Goal: Task Accomplishment & Management: Use online tool/utility

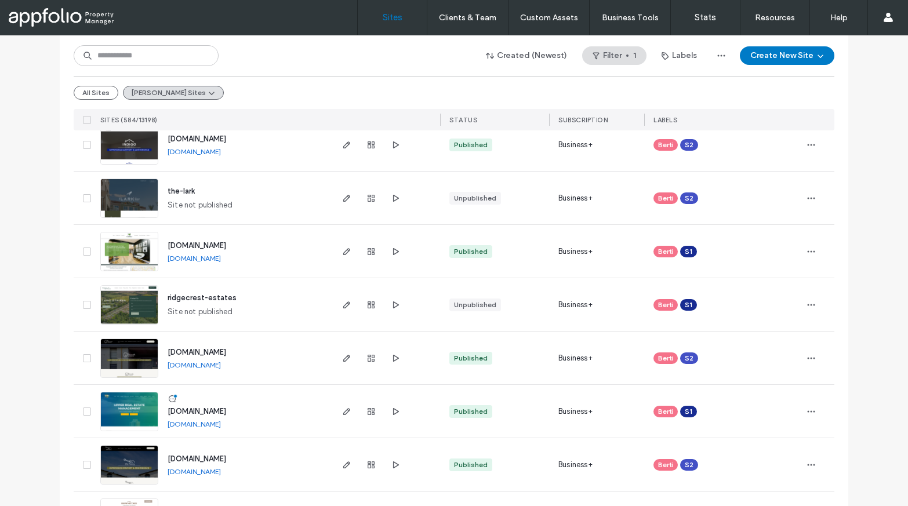
scroll to position [147, 0]
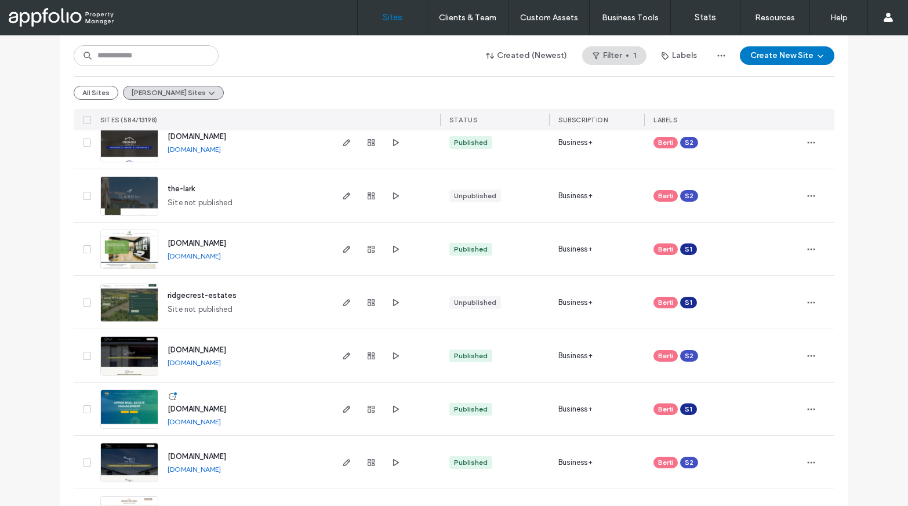
click at [183, 415] on div "www.upperrealestatemanagement.com www.upperrealestatemanagement.com" at bounding box center [244, 409] width 172 height 53
click at [187, 411] on span "www.upperrealestatemanagement.com" at bounding box center [197, 409] width 59 height 9
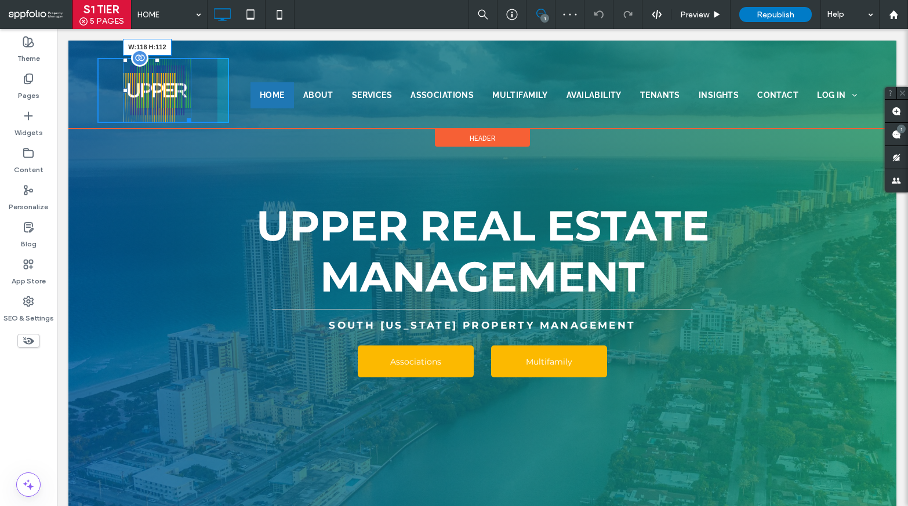
click at [187, 122] on div at bounding box center [187, 118] width 9 height 9
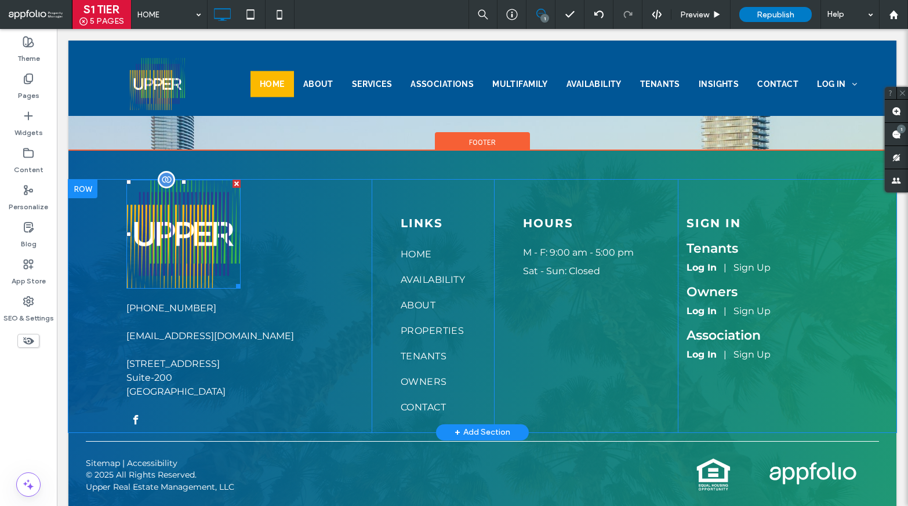
scroll to position [5445, 0]
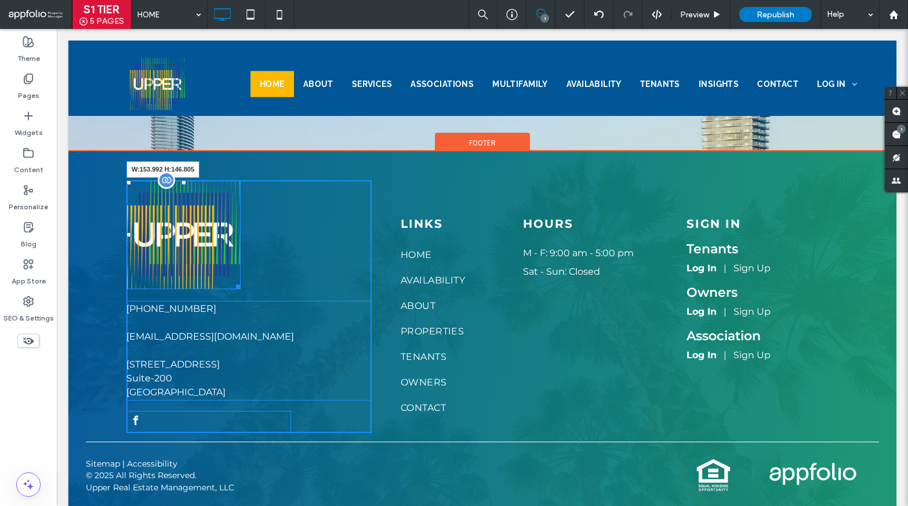
drag, startPoint x: 236, startPoint y: 256, endPoint x: 213, endPoint y: 233, distance: 32.4
click at [232, 281] on div at bounding box center [236, 285] width 9 height 9
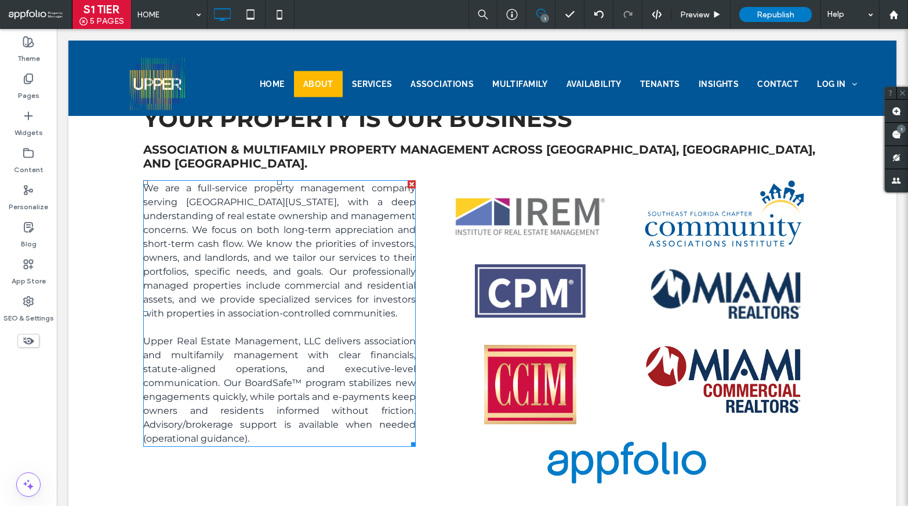
scroll to position [527, 0]
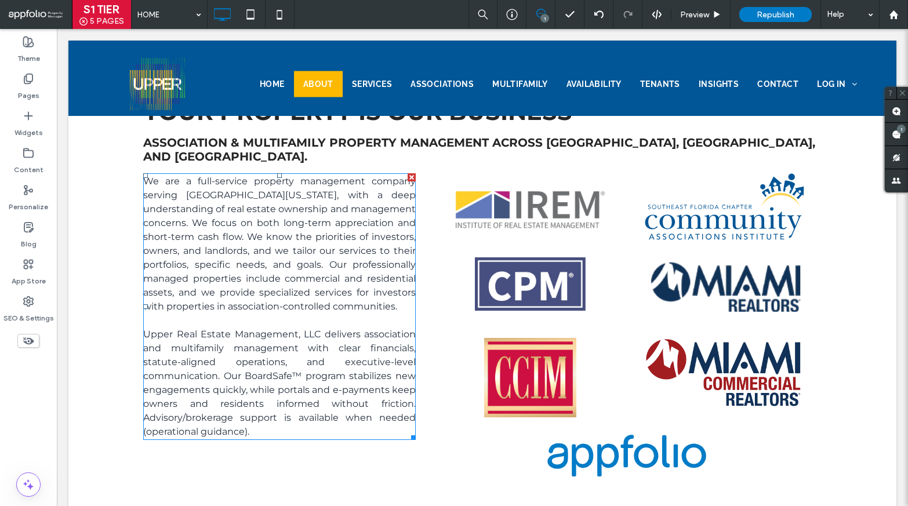
click at [313, 206] on span "We are a full-service property management company serving South Florida, with a…" at bounding box center [279, 244] width 273 height 136
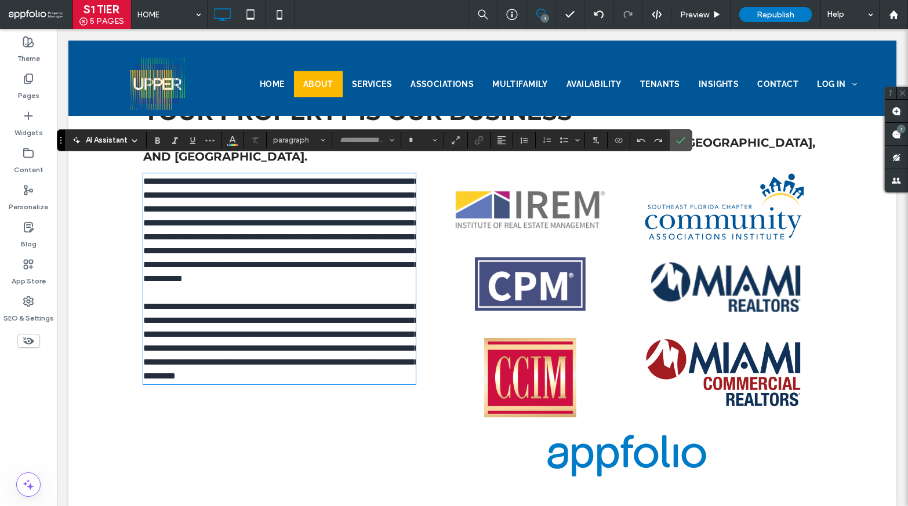
type input "**********"
type input "**"
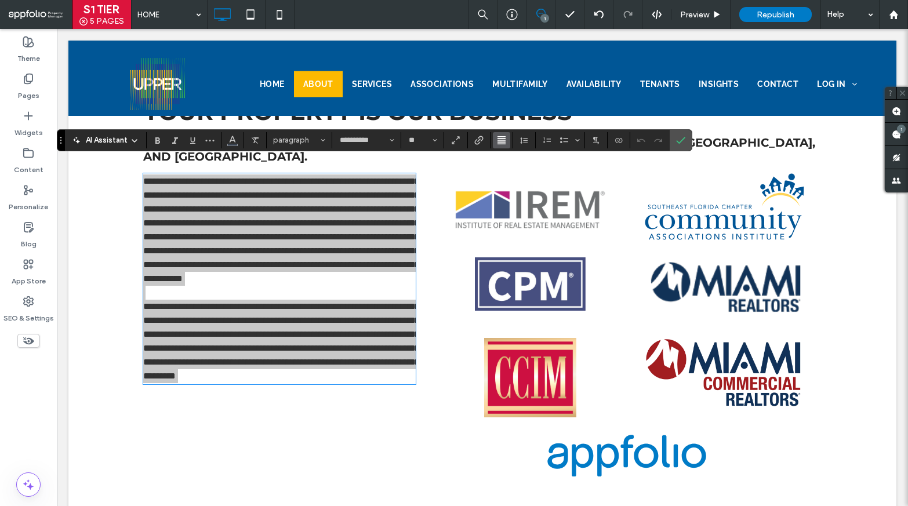
click at [504, 143] on icon "Alignment" at bounding box center [501, 140] width 9 height 9
click at [525, 189] on label "ui.textEditor.alignment.right" at bounding box center [513, 192] width 41 height 17
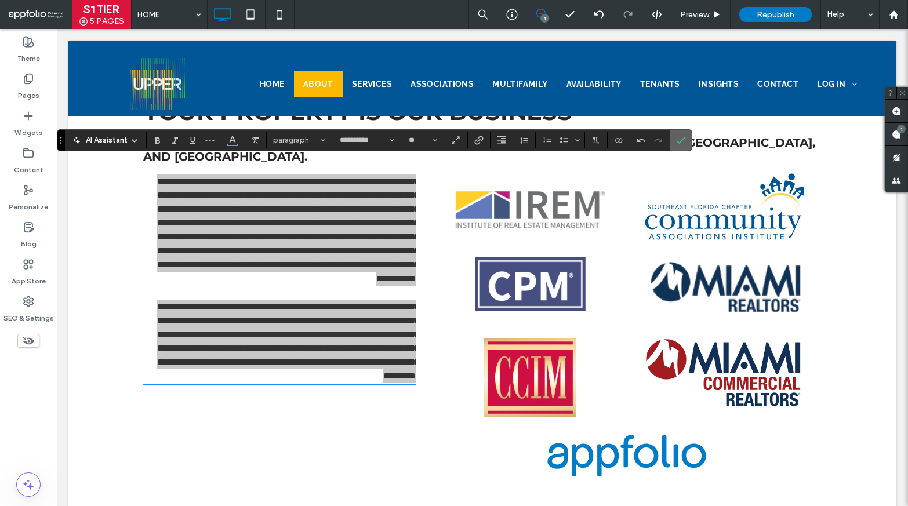
click at [682, 143] on icon "Confirm" at bounding box center [680, 140] width 9 height 9
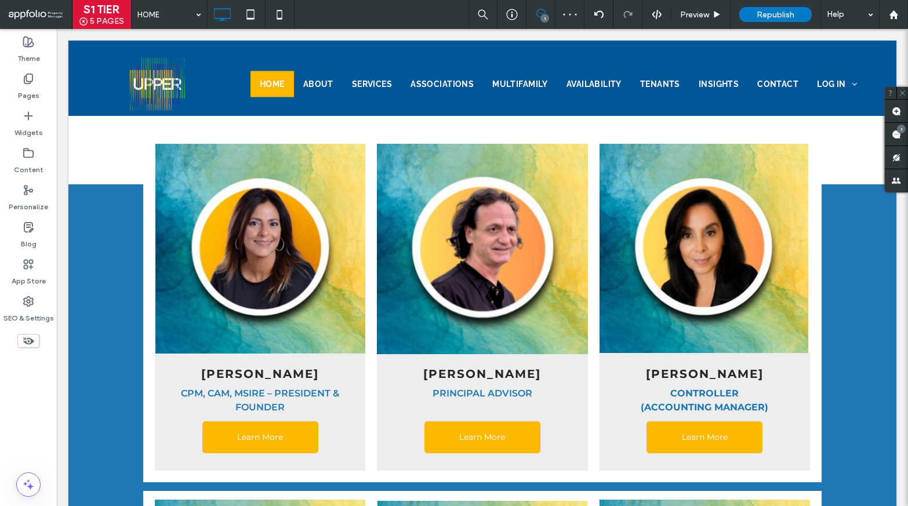
scroll to position [1094, 0]
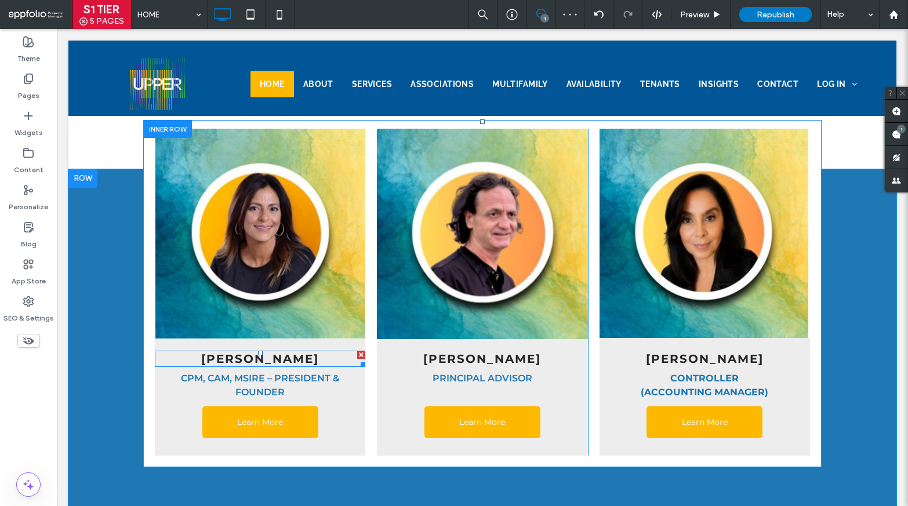
click at [313, 353] on div "Lenys Camacho" at bounding box center [260, 359] width 211 height 16
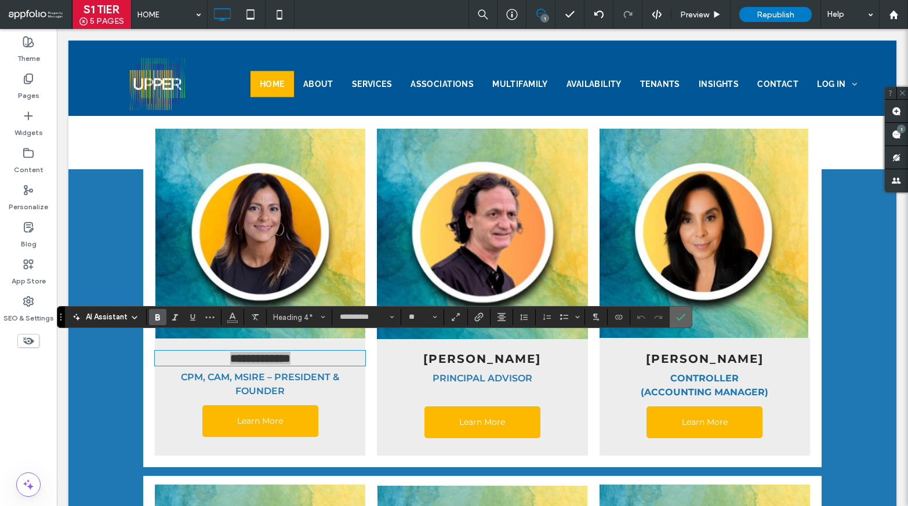
click at [681, 315] on icon "Confirm" at bounding box center [680, 317] width 9 height 9
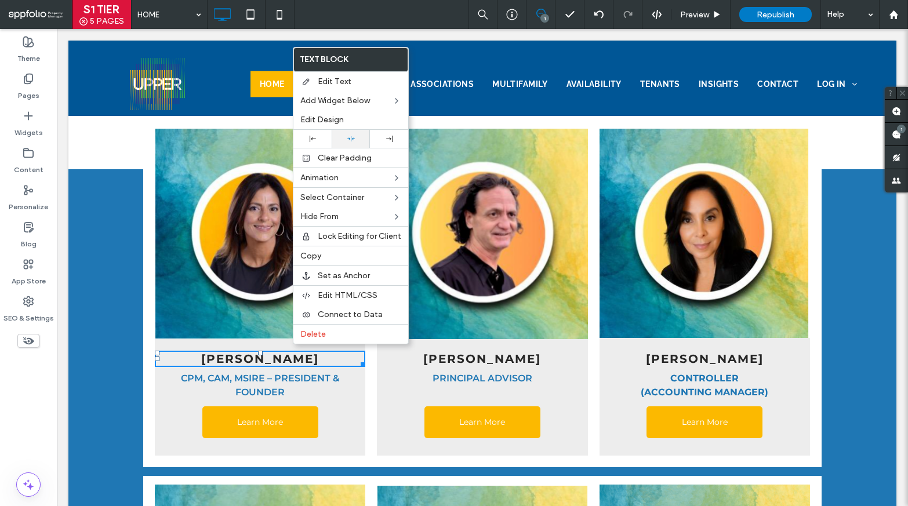
click at [345, 136] on div at bounding box center [351, 139] width 27 height 8
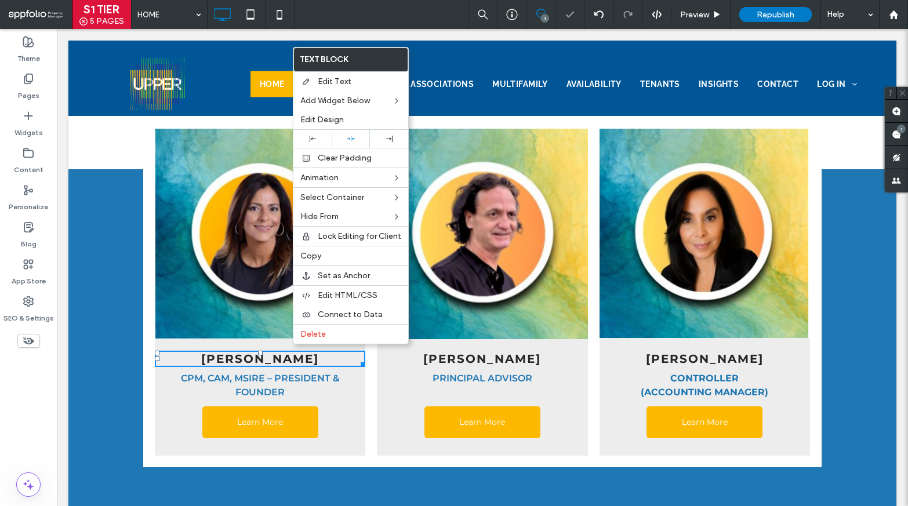
click at [483, 352] on strong "JP Feijoo Martin" at bounding box center [482, 359] width 118 height 14
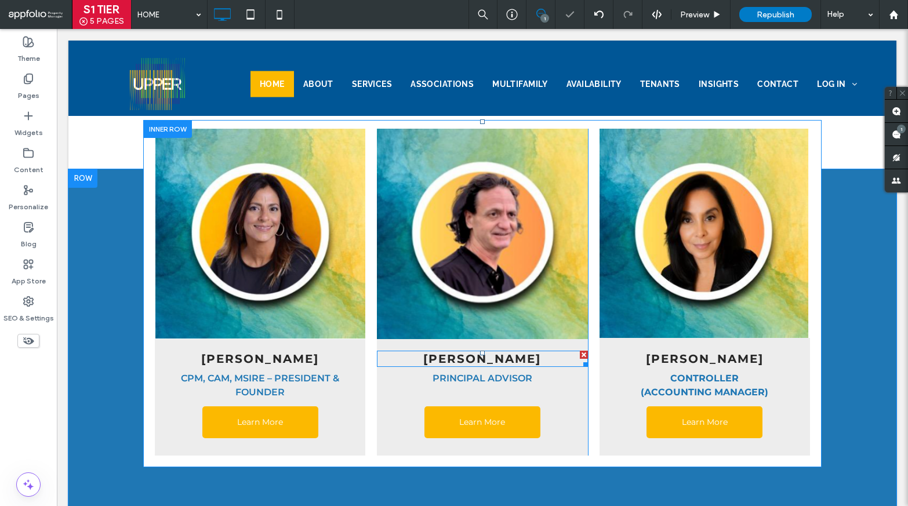
click at [492, 352] on strong "JP Feijoo Martin" at bounding box center [482, 359] width 118 height 14
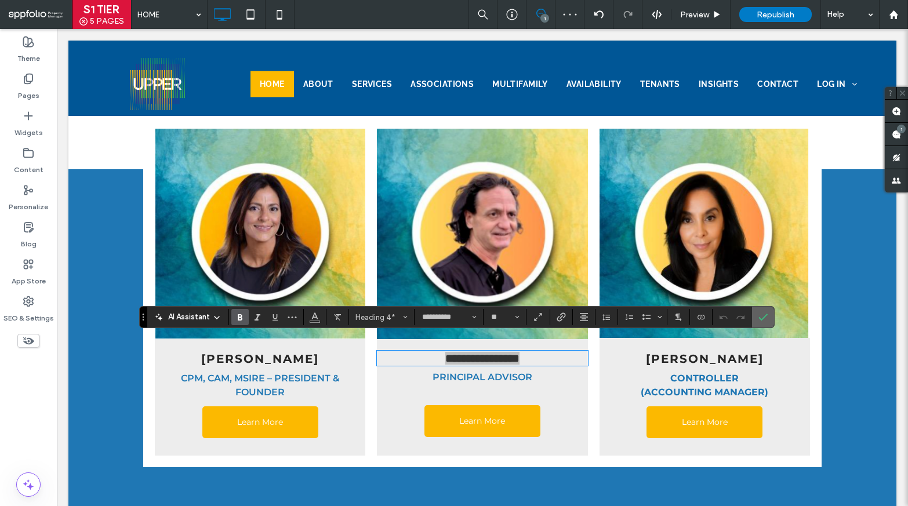
click at [760, 322] on span "Confirm" at bounding box center [761, 317] width 5 height 21
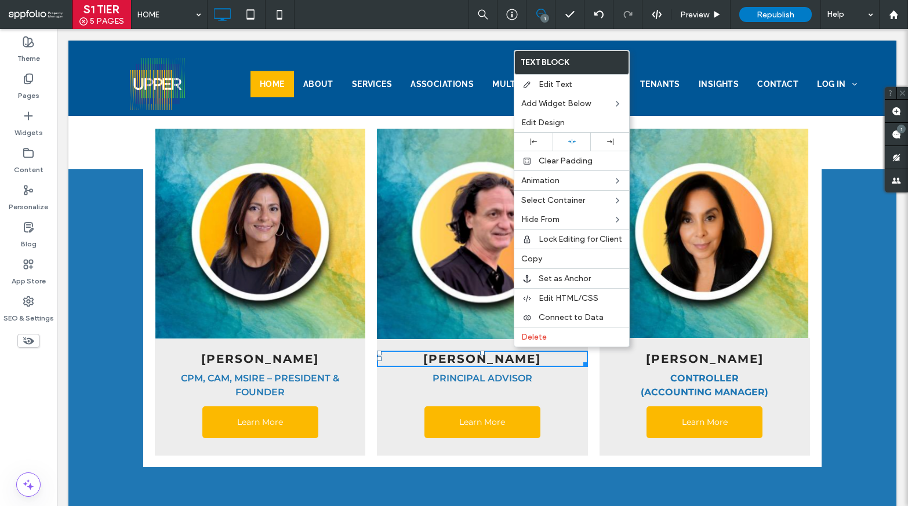
click at [513, 352] on strong "JP Feijoo Martin" at bounding box center [482, 359] width 118 height 14
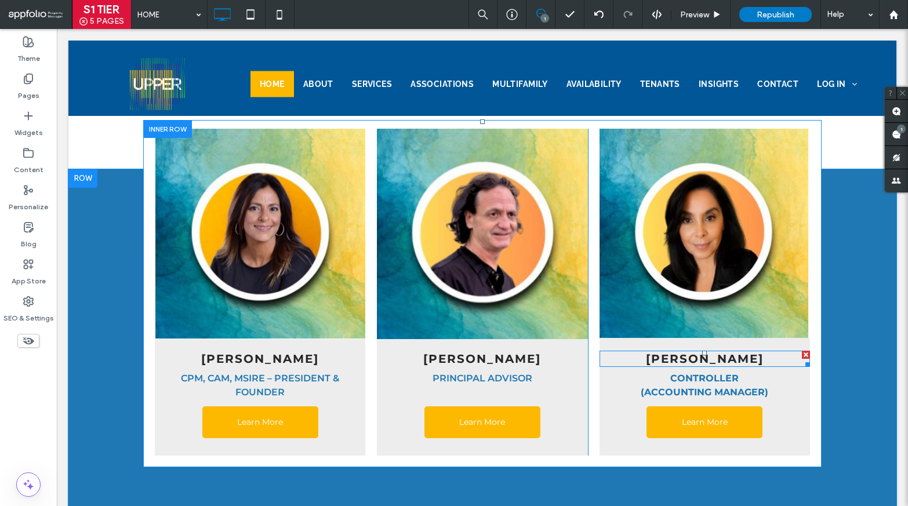
click at [702, 352] on strong "Kena Laferriere" at bounding box center [705, 359] width 118 height 14
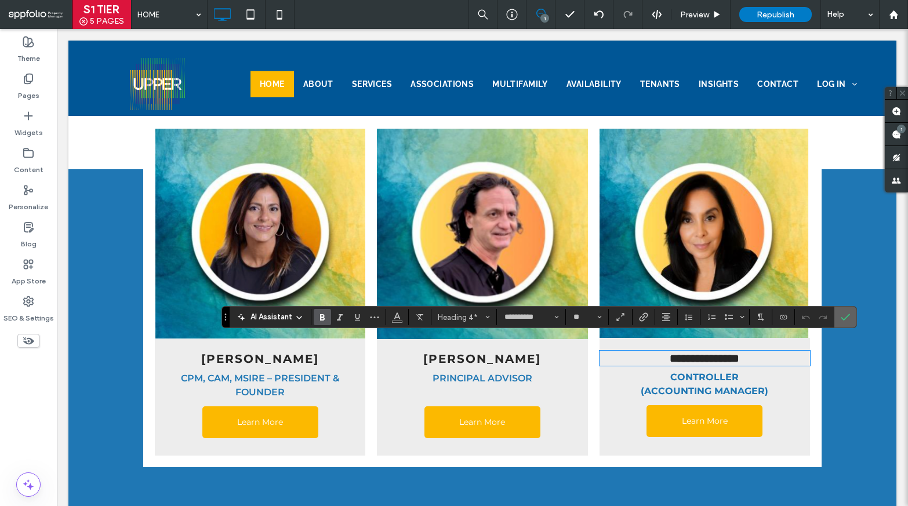
click at [843, 318] on icon "Confirm" at bounding box center [845, 317] width 9 height 9
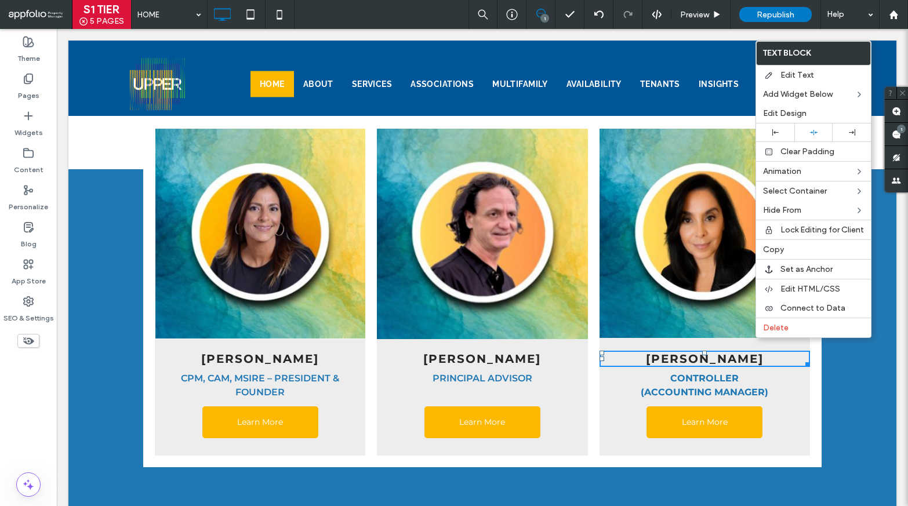
click at [755, 352] on strong "Kena Laferriere" at bounding box center [705, 359] width 118 height 14
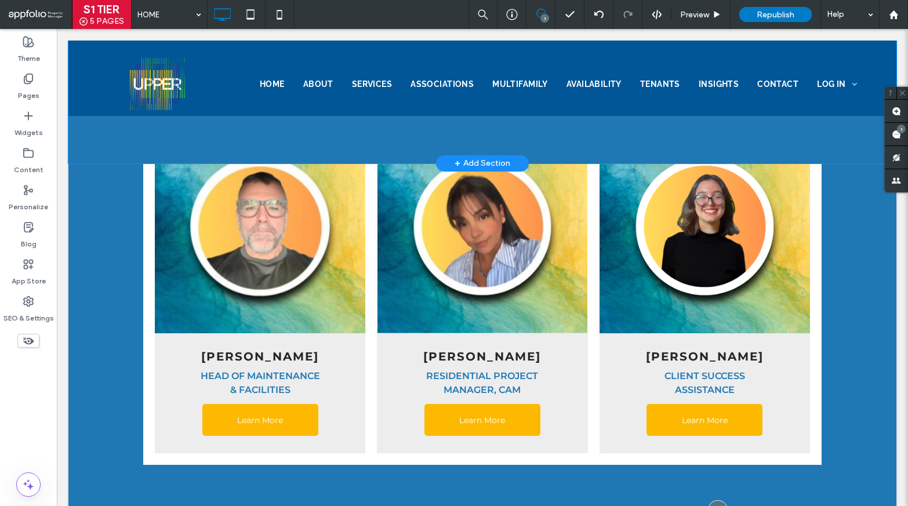
scroll to position [1519, 0]
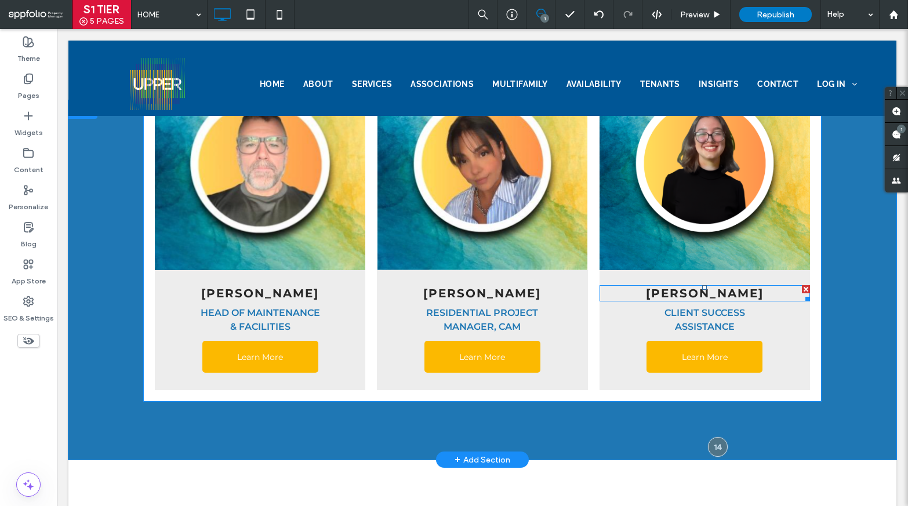
click at [744, 287] on strong "Mia Urdaneta" at bounding box center [705, 294] width 118 height 14
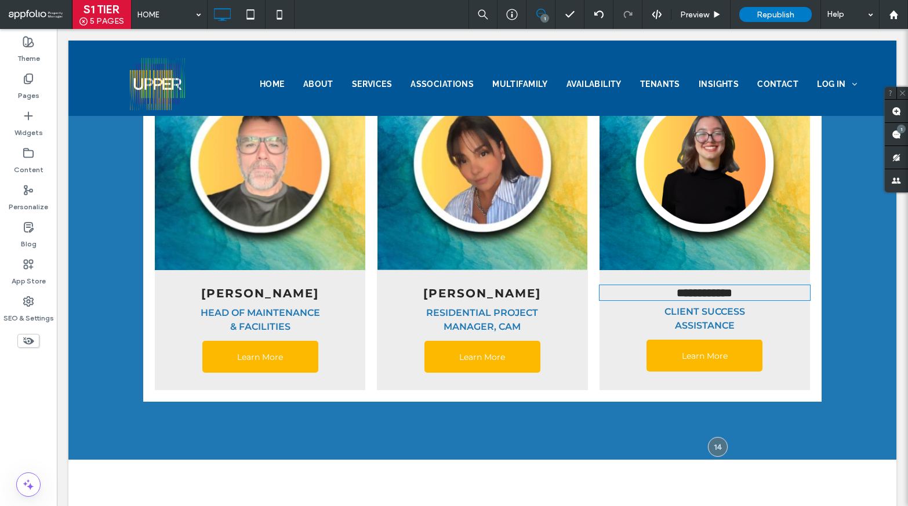
type input "**********"
type input "**"
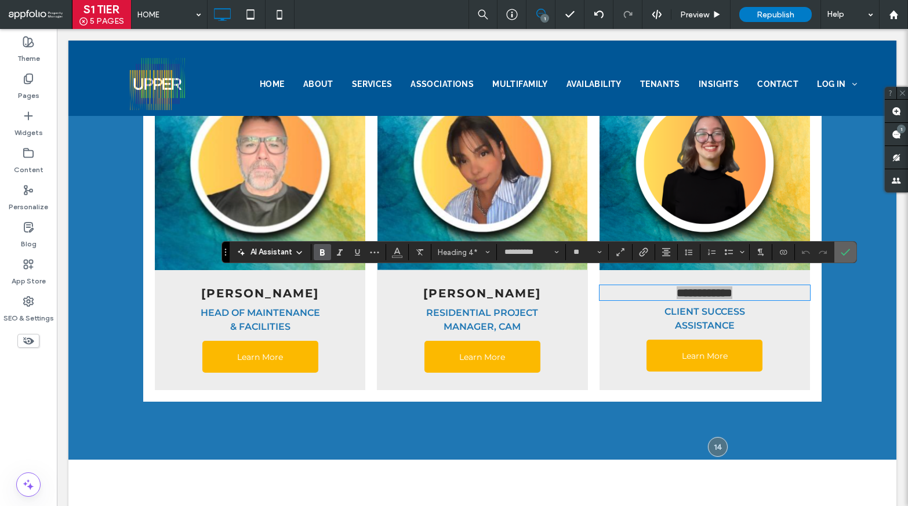
click at [843, 256] on icon "Confirm" at bounding box center [845, 252] width 9 height 9
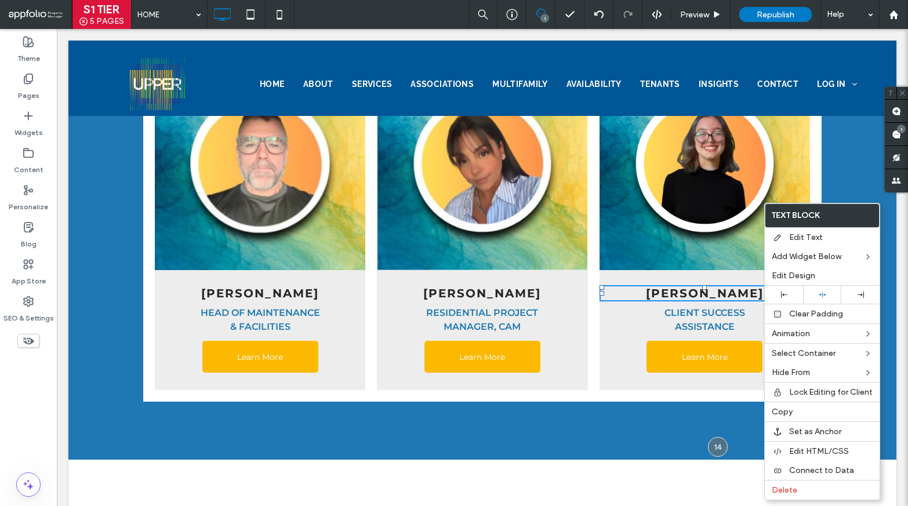
click at [763, 287] on h4 "Mia Urdaneta" at bounding box center [704, 294] width 199 height 14
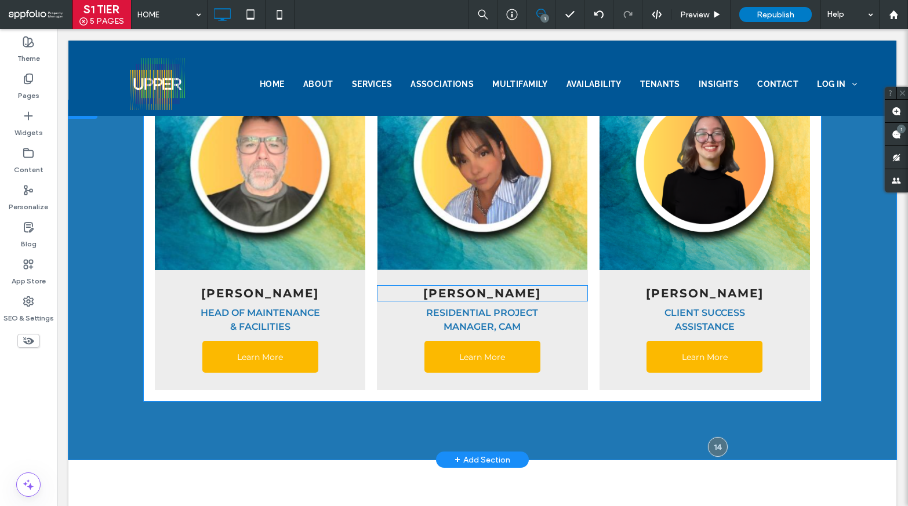
click at [522, 287] on strong "Luisana Omaña" at bounding box center [482, 294] width 118 height 14
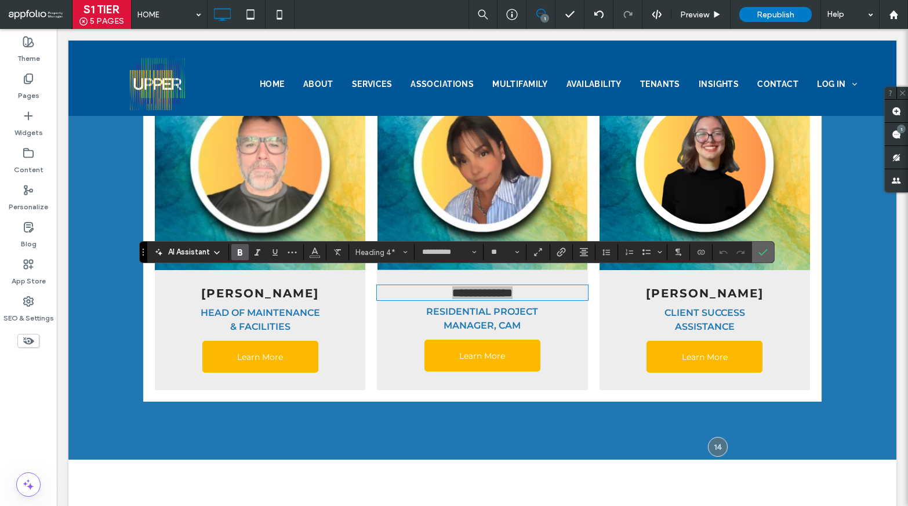
click at [766, 257] on icon "Confirm" at bounding box center [763, 252] width 9 height 9
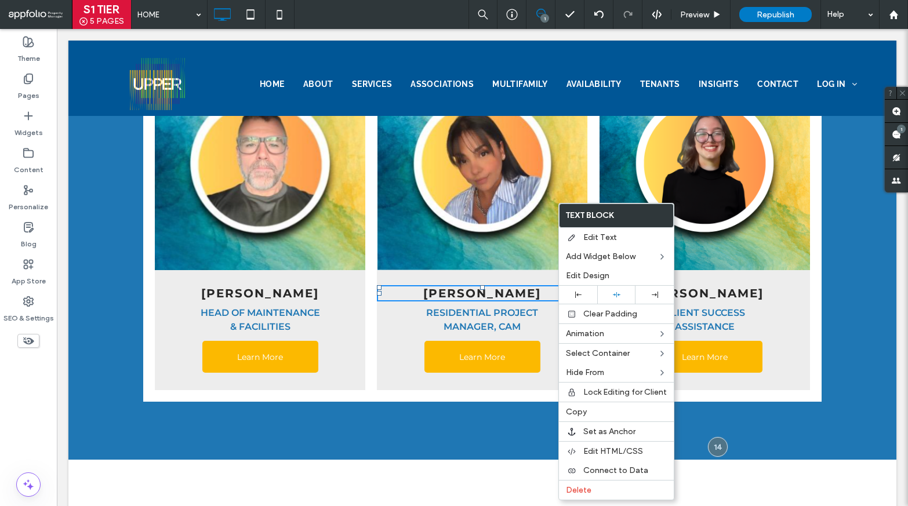
click at [557, 287] on h4 "Luisana Omaña" at bounding box center [482, 294] width 199 height 14
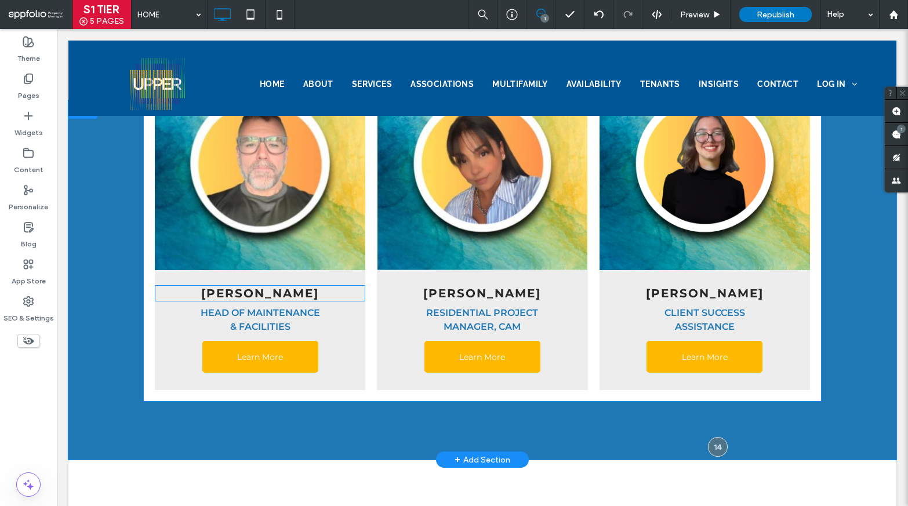
click at [304, 287] on strong "Joseph Williams" at bounding box center [260, 294] width 118 height 14
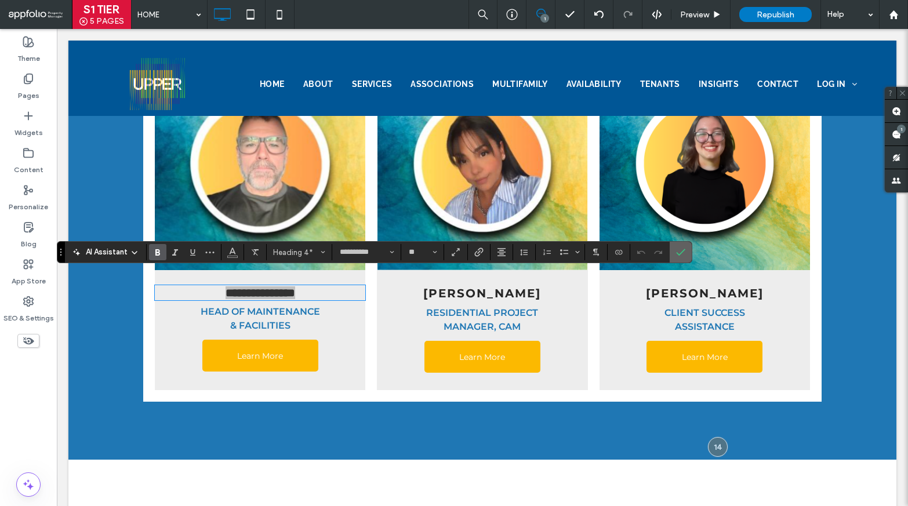
click at [676, 252] on label "Confirm" at bounding box center [680, 252] width 17 height 21
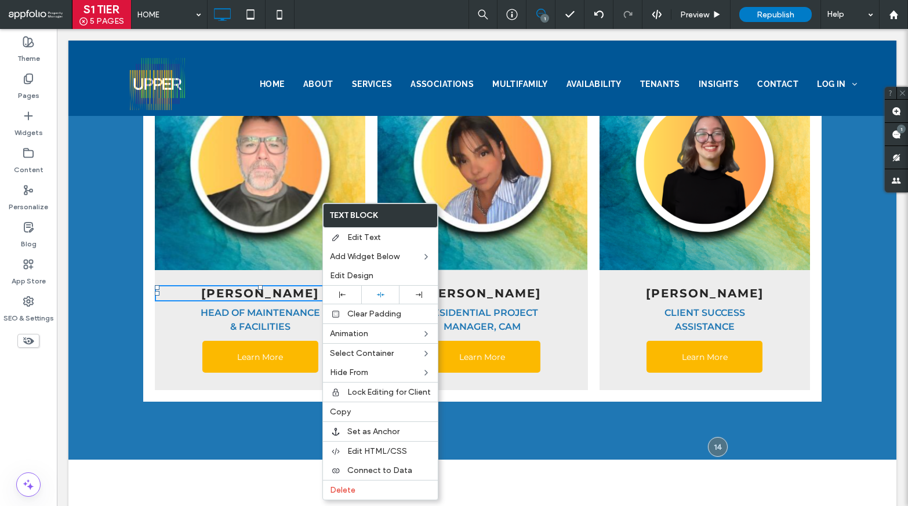
click at [319, 287] on strong "Joseph Williams" at bounding box center [260, 294] width 118 height 14
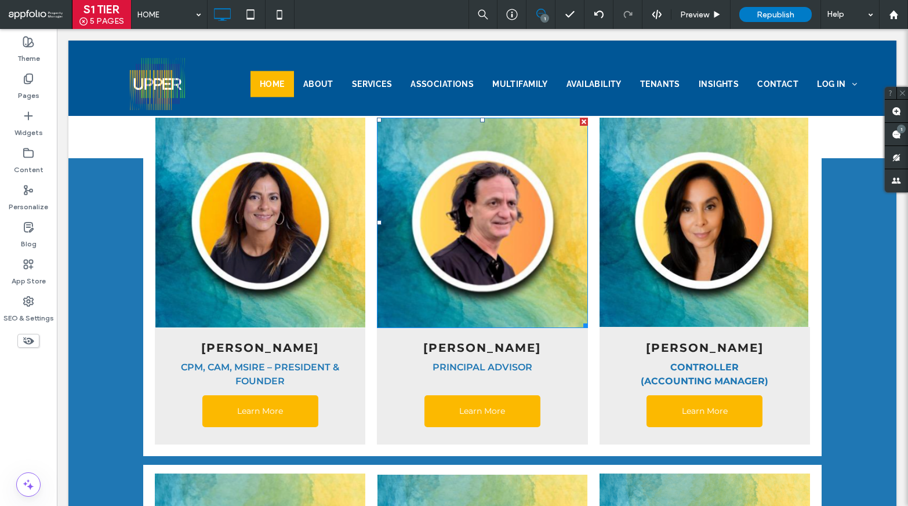
scroll to position [1110, 0]
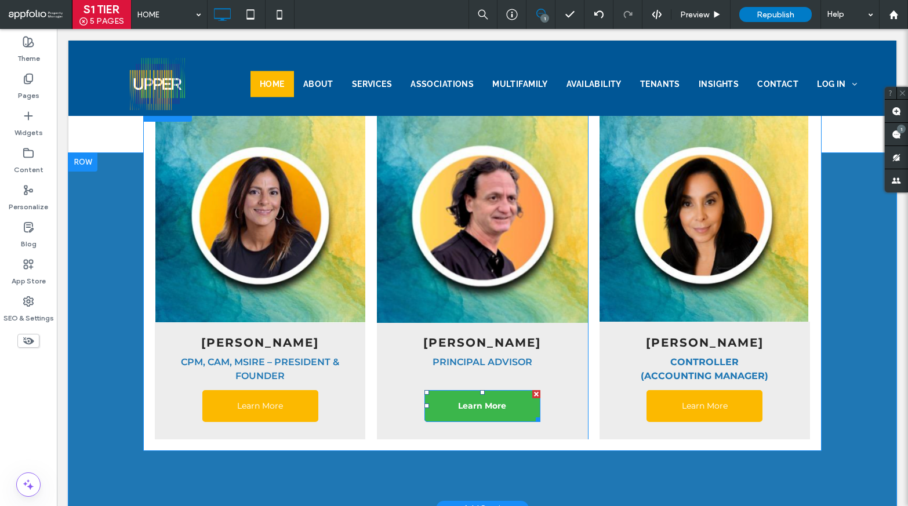
click at [473, 401] on span "Learn More" at bounding box center [482, 406] width 48 height 10
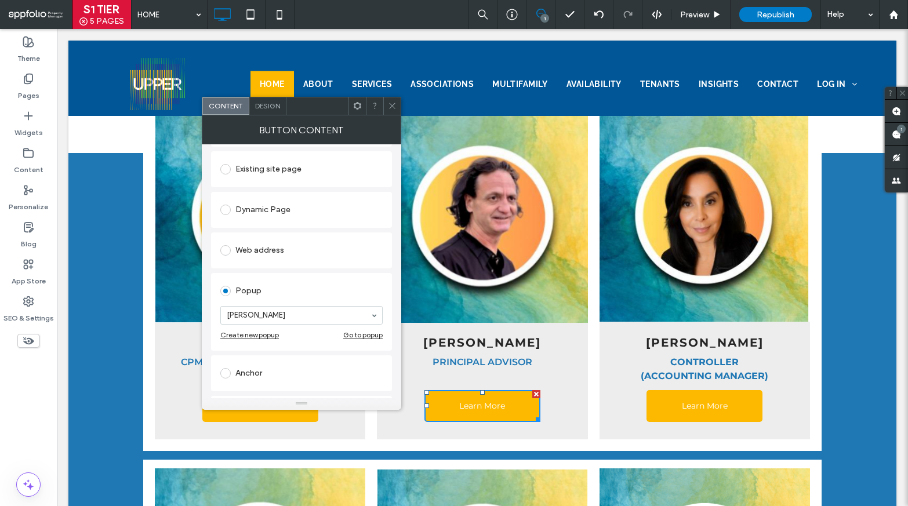
scroll to position [123, 0]
click at [376, 327] on div "Go to popup" at bounding box center [362, 327] width 39 height 9
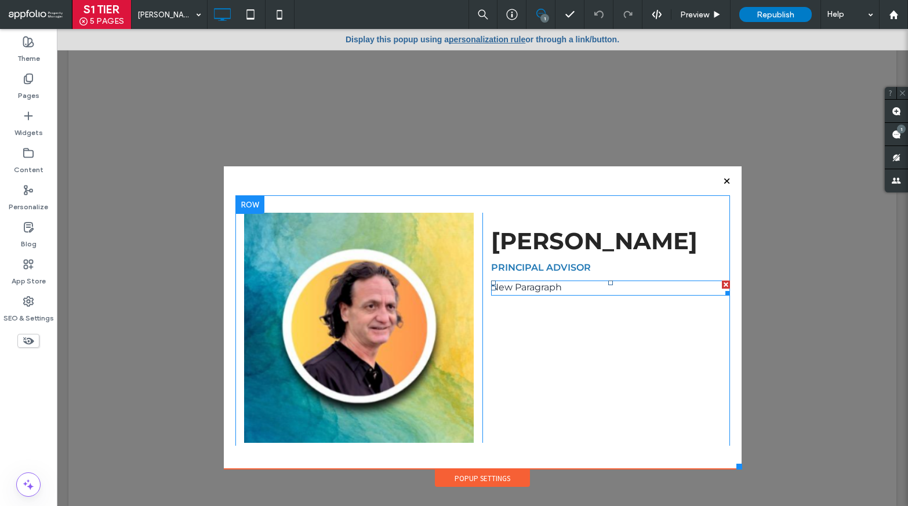
click at [535, 291] on p "New Paragraph" at bounding box center [604, 288] width 227 height 14
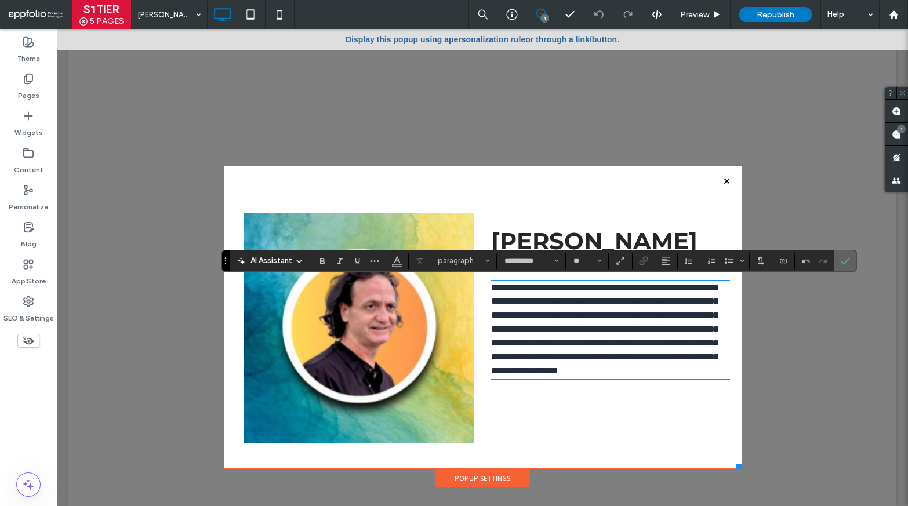
click at [844, 263] on use "Confirm" at bounding box center [845, 261] width 9 height 7
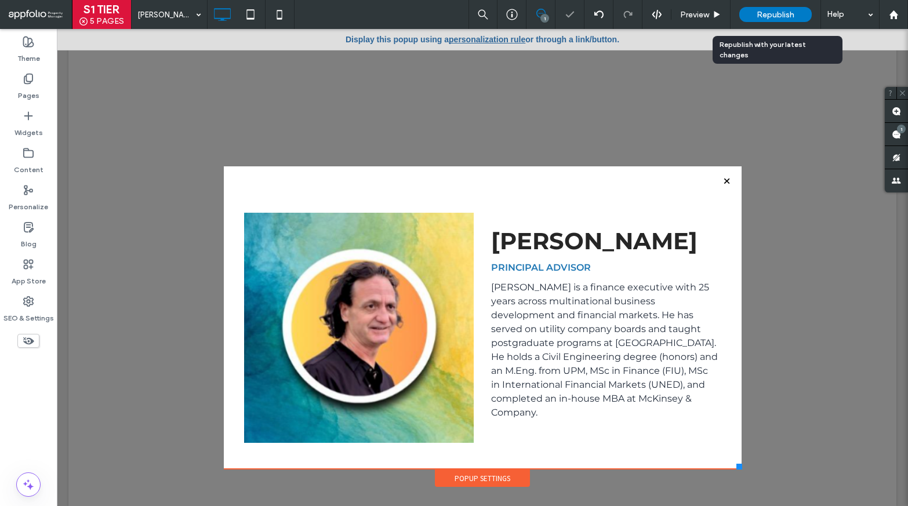
click at [752, 11] on div "Republish" at bounding box center [775, 14] width 72 height 15
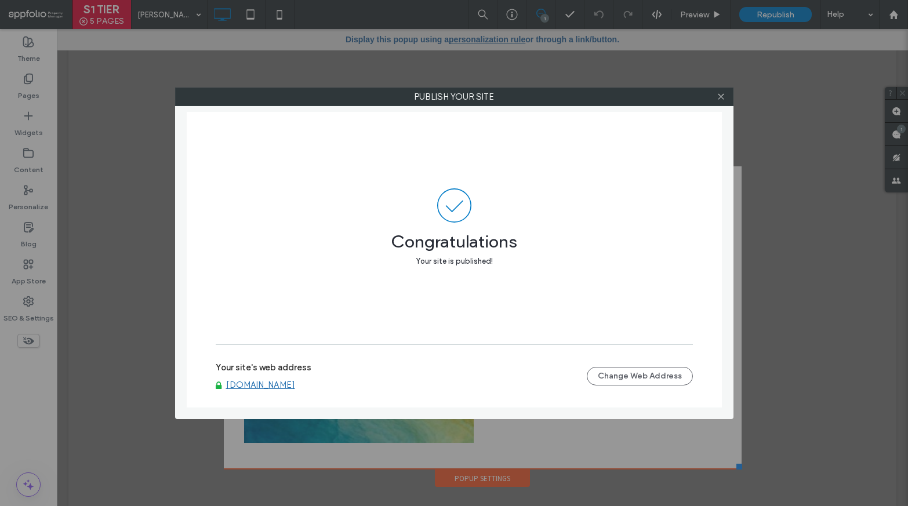
click at [295, 387] on link "www.upperrealestatemanagement.com" at bounding box center [260, 385] width 69 height 10
click at [719, 93] on icon at bounding box center [721, 96] width 9 height 9
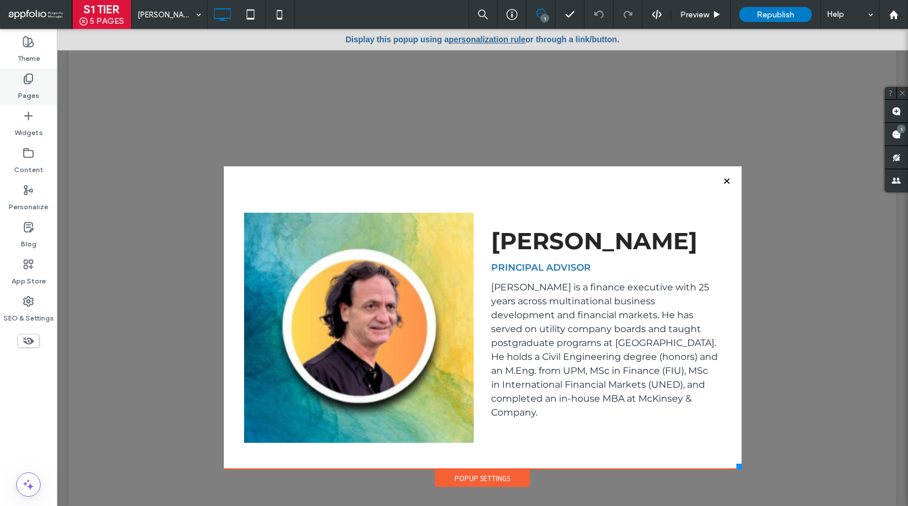
click at [31, 89] on label "Pages" at bounding box center [28, 93] width 21 height 16
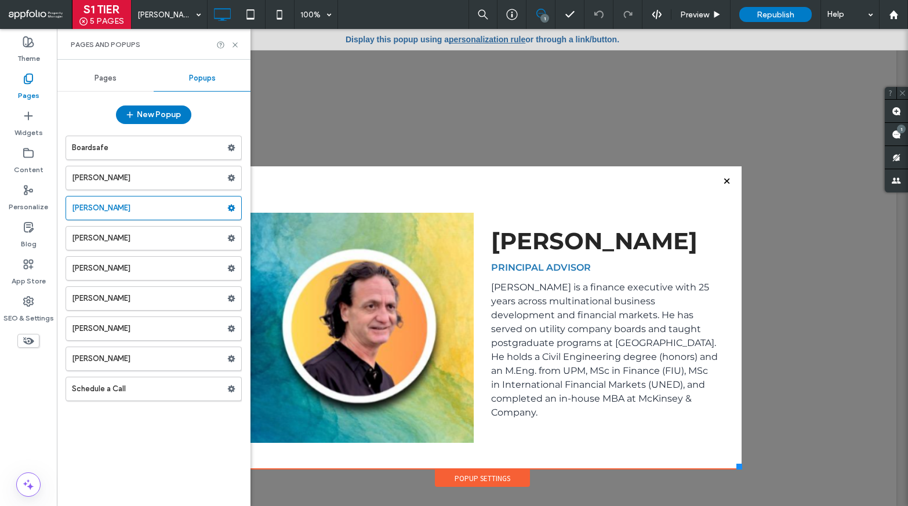
click at [98, 78] on span "Pages" at bounding box center [106, 78] width 22 height 9
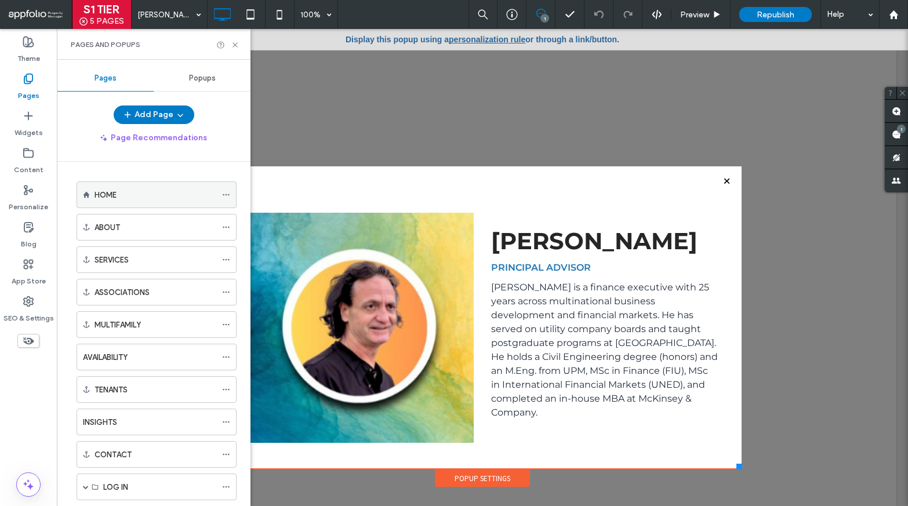
click at [100, 193] on label "HOME" at bounding box center [106, 195] width 22 height 20
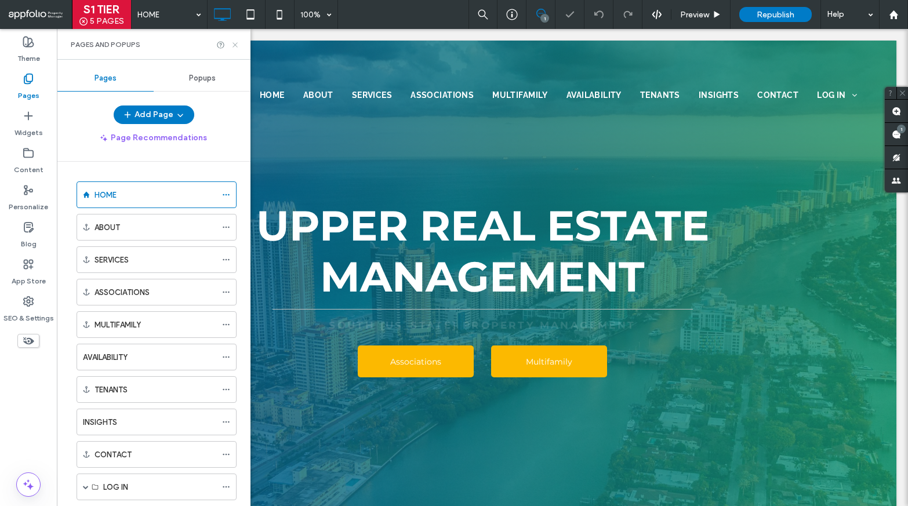
click at [234, 41] on icon at bounding box center [235, 45] width 9 height 9
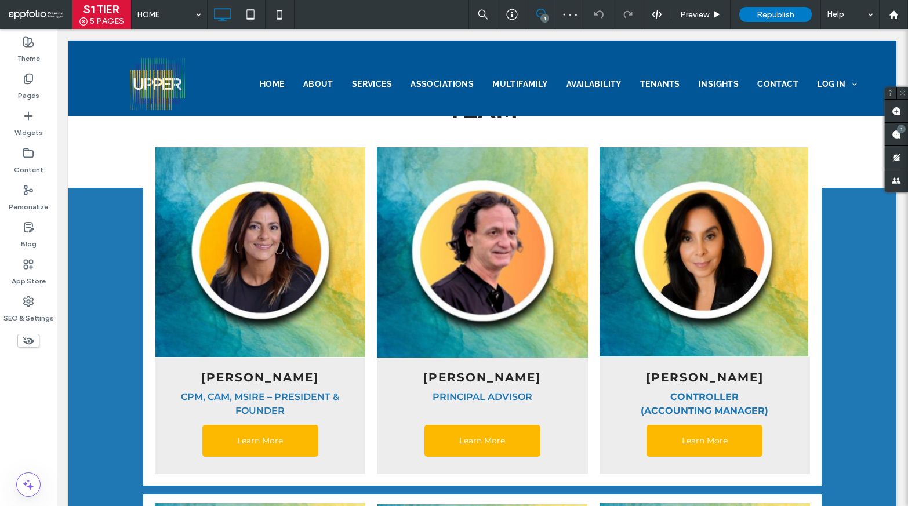
scroll to position [1078, 0]
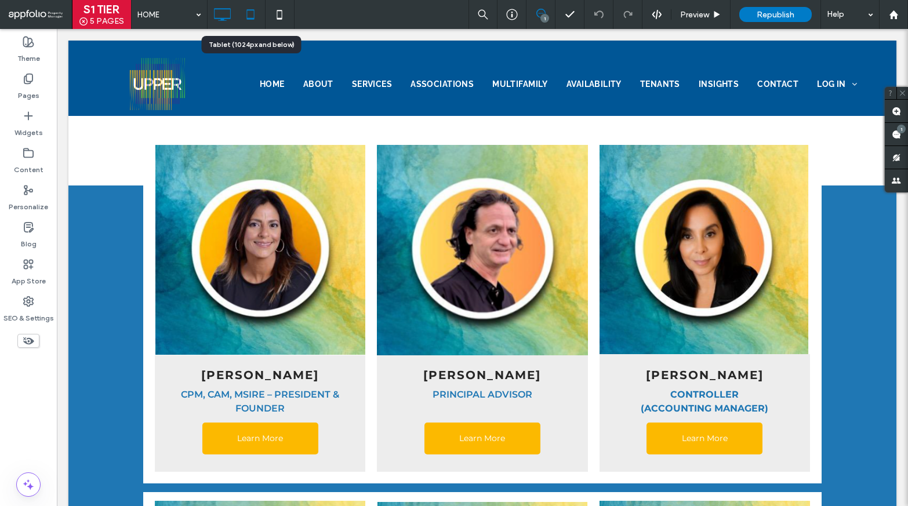
click at [249, 19] on use at bounding box center [251, 14] width 8 height 10
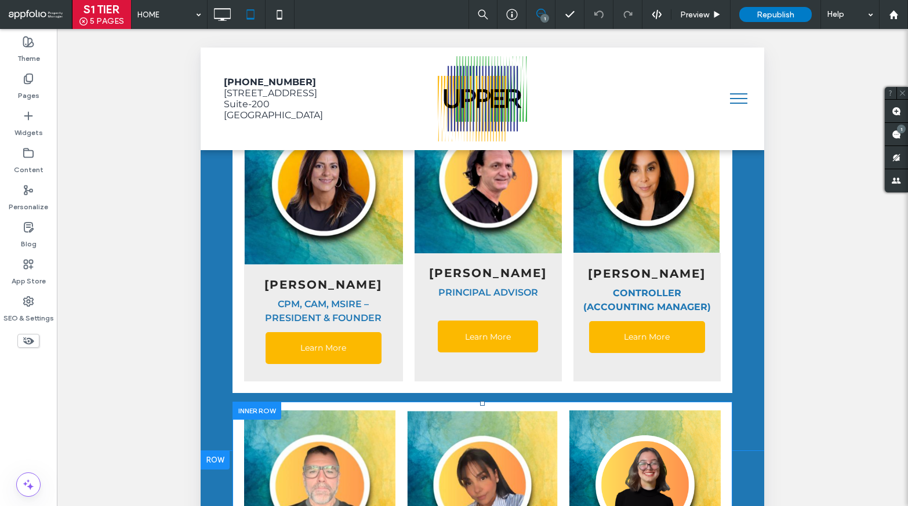
scroll to position [1133, 0]
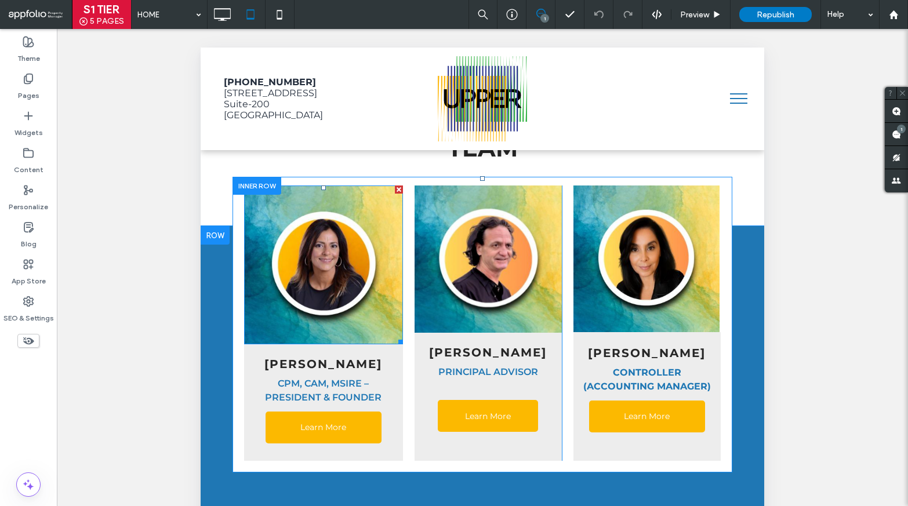
click at [364, 298] on img at bounding box center [323, 265] width 159 height 159
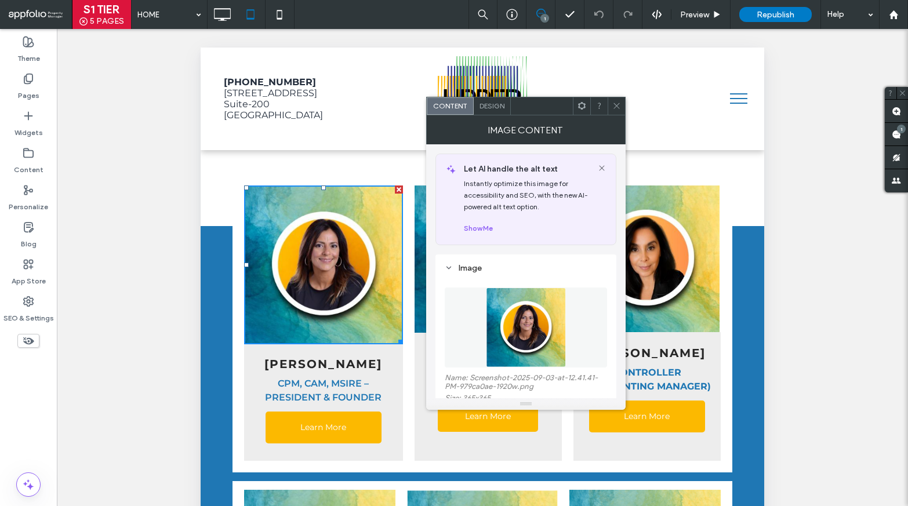
click at [491, 105] on span "Design" at bounding box center [492, 105] width 25 height 9
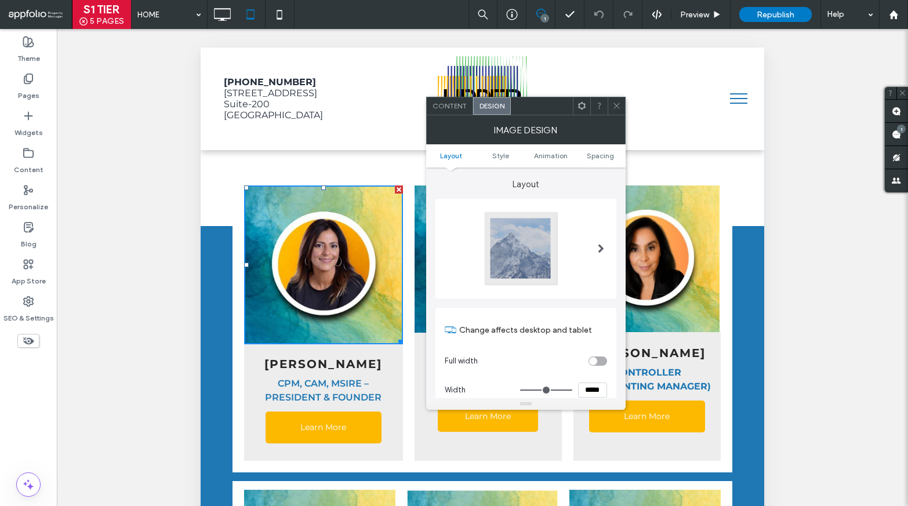
click at [451, 106] on span "Content" at bounding box center [450, 105] width 34 height 9
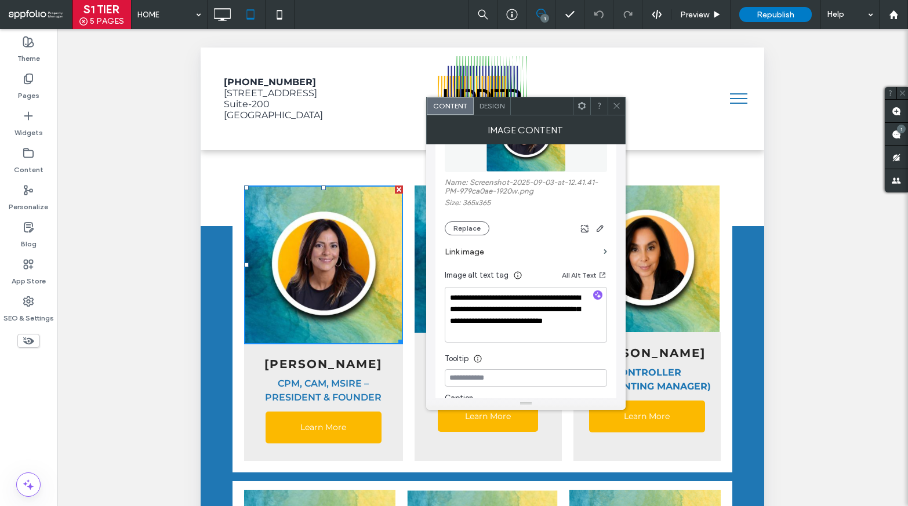
scroll to position [200, 0]
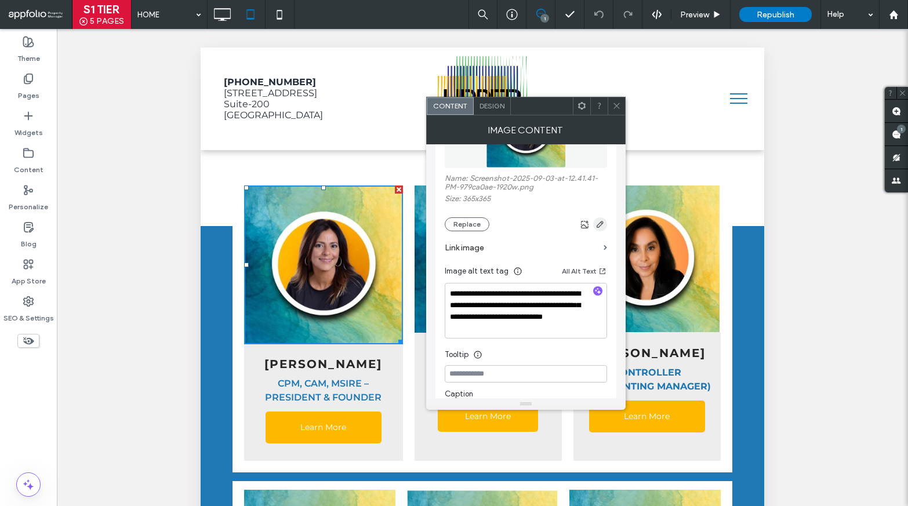
click at [600, 223] on icon "button" at bounding box center [600, 224] width 9 height 9
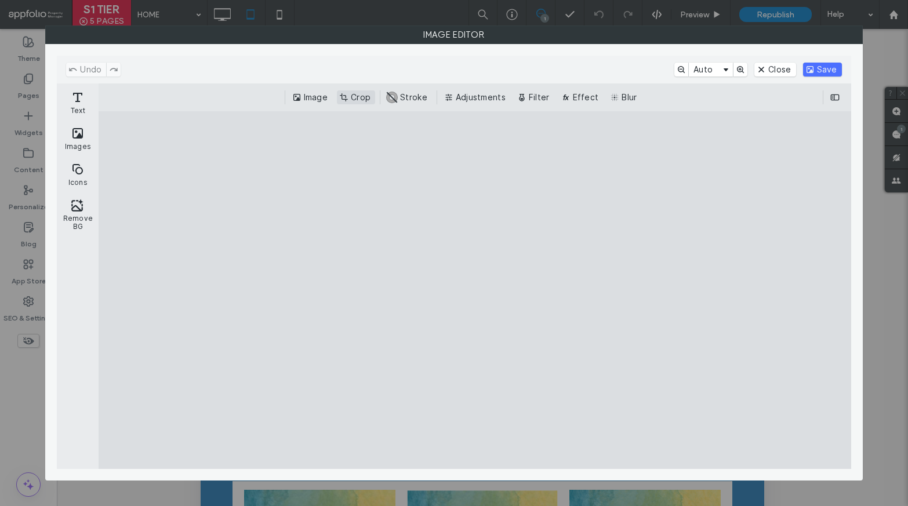
click at [367, 102] on button "Crop" at bounding box center [356, 97] width 38 height 14
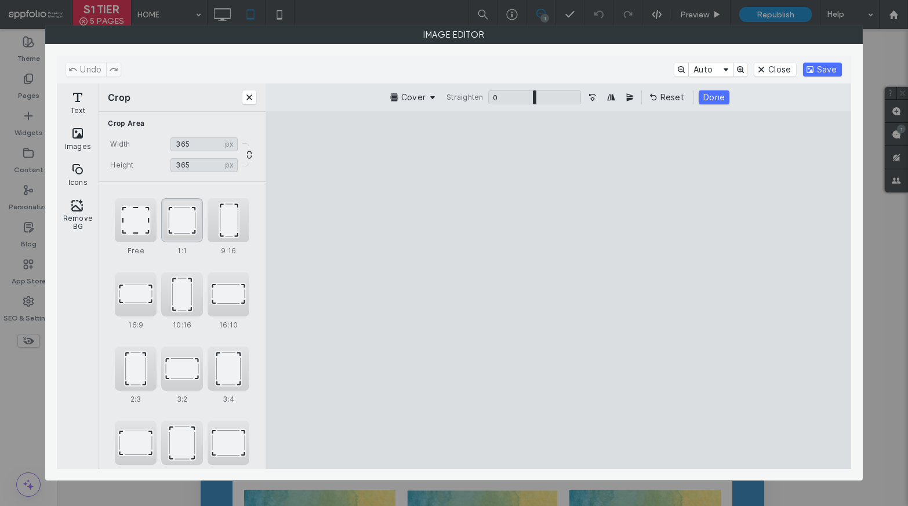
click at [175, 227] on div "1:1" at bounding box center [182, 220] width 42 height 44
click at [726, 98] on button "Done" at bounding box center [714, 97] width 31 height 14
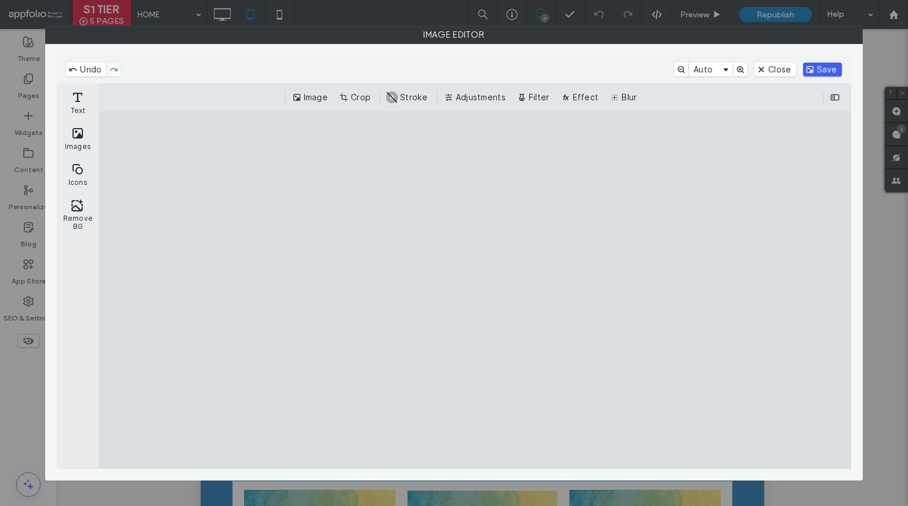
click at [829, 68] on button "Save" at bounding box center [822, 70] width 39 height 14
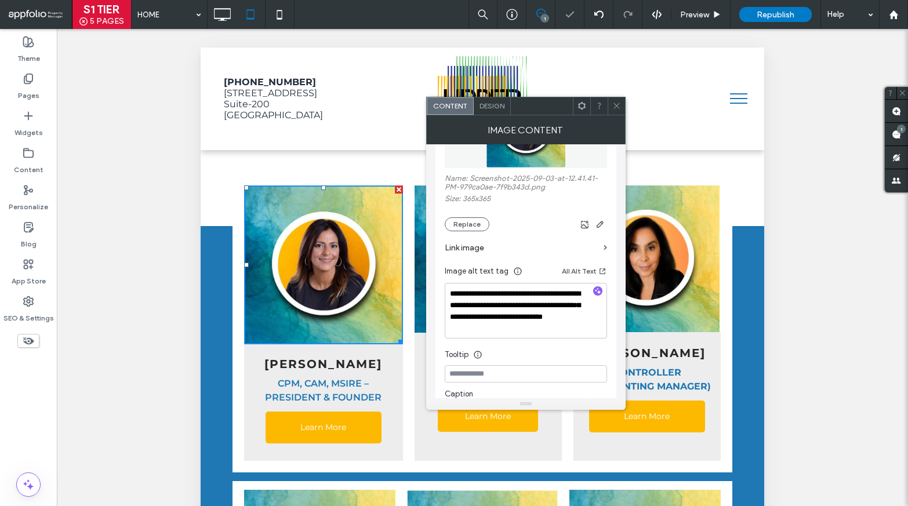
click at [617, 103] on icon at bounding box center [616, 105] width 9 height 9
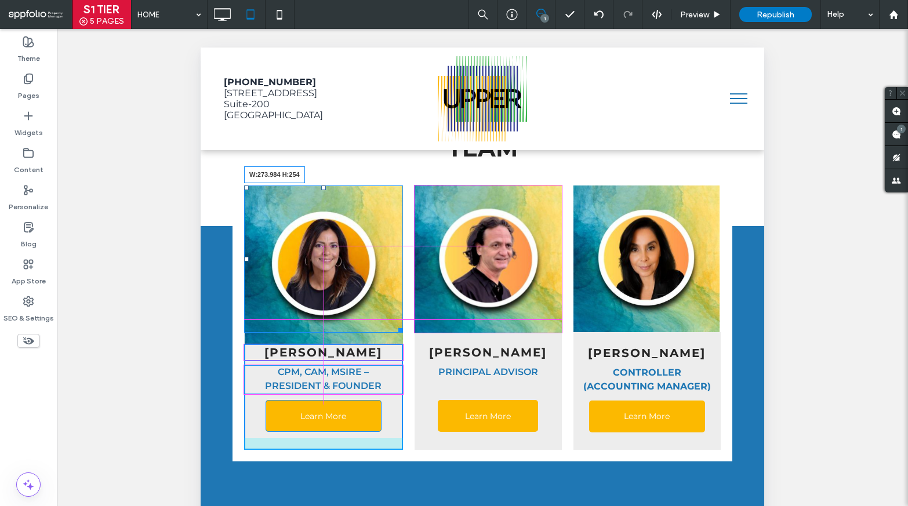
drag, startPoint x: 398, startPoint y: 327, endPoint x: 404, endPoint y: 318, distance: 10.6
click at [404, 318] on div "W:273.984 H:254 Lenys Camacho CPM, CAM, MSIRE – President & Founder Learn More …" at bounding box center [482, 318] width 477 height 264
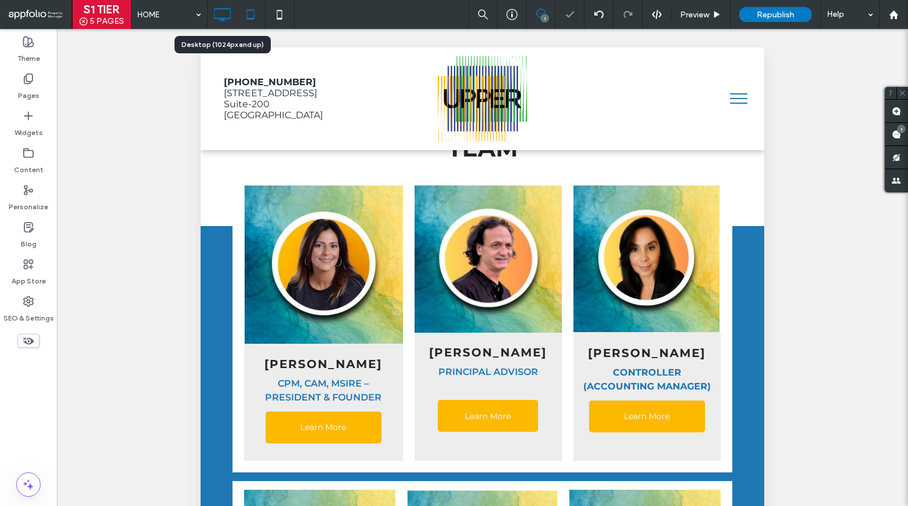
click at [219, 22] on icon at bounding box center [222, 14] width 23 height 23
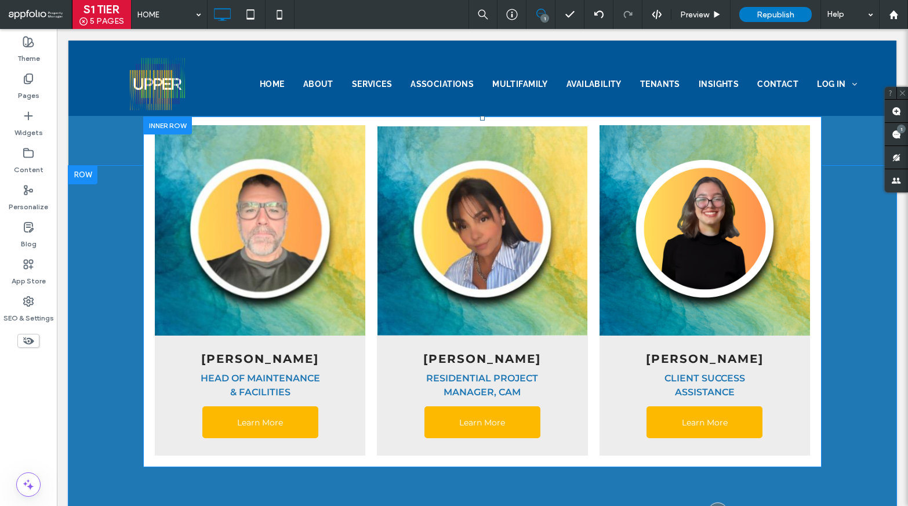
scroll to position [1455, 0]
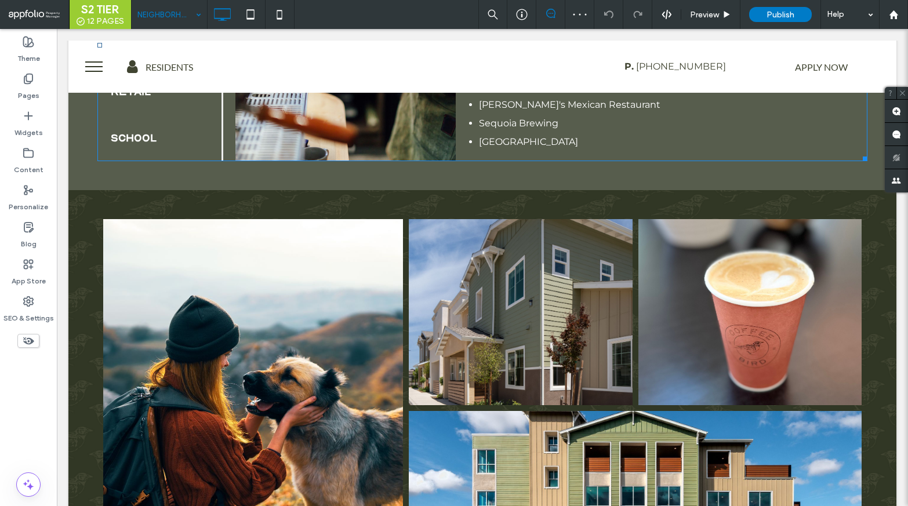
scroll to position [1066, 0]
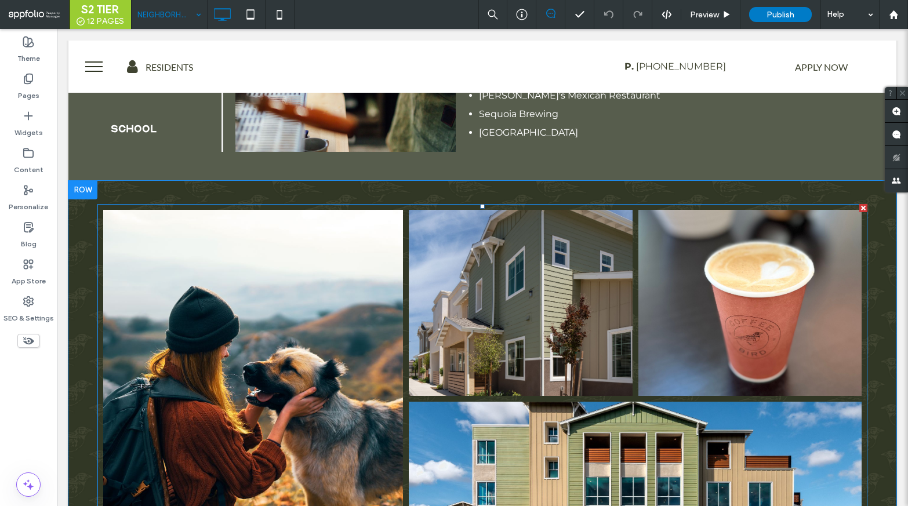
click at [325, 371] on link at bounding box center [253, 400] width 300 height 380
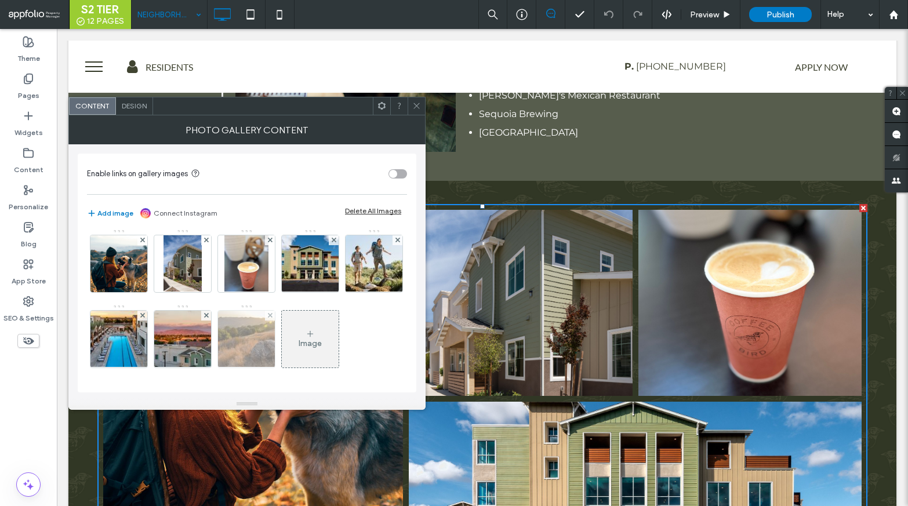
scroll to position [61, 0]
click at [282, 346] on div "Image" at bounding box center [310, 339] width 57 height 55
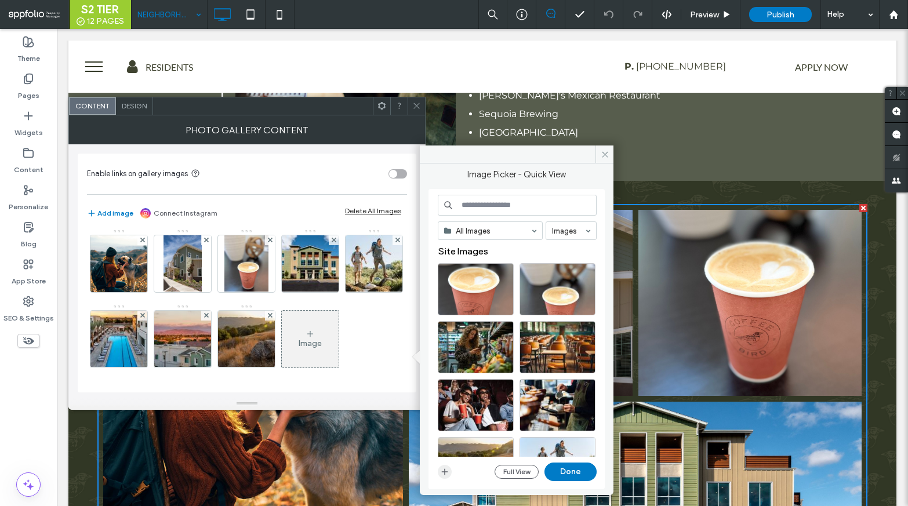
click at [446, 472] on use "button" at bounding box center [445, 472] width 6 height 6
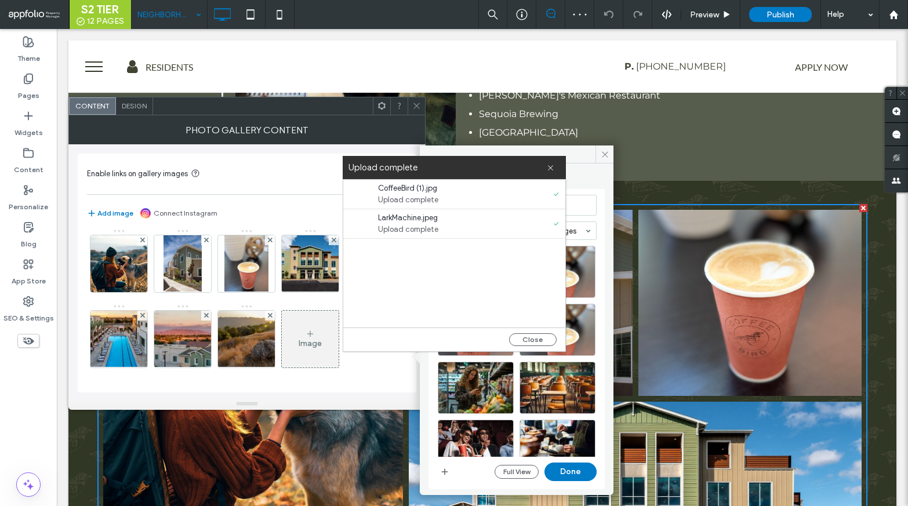
click at [414, 104] on icon at bounding box center [416, 105] width 9 height 9
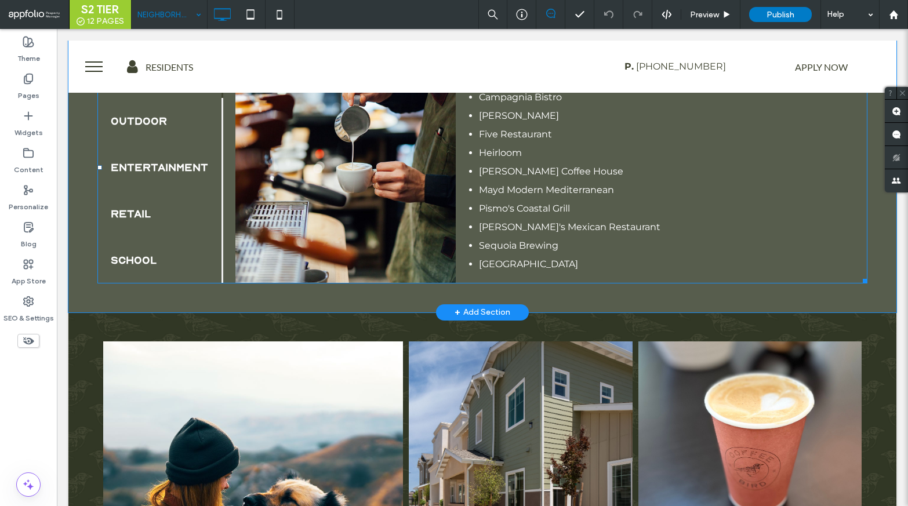
scroll to position [856, 0]
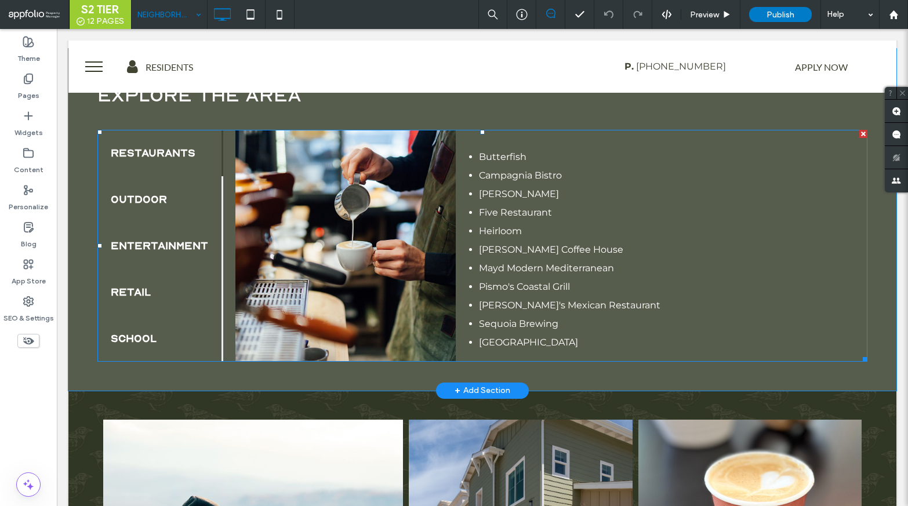
click at [403, 184] on span at bounding box center [482, 246] width 770 height 232
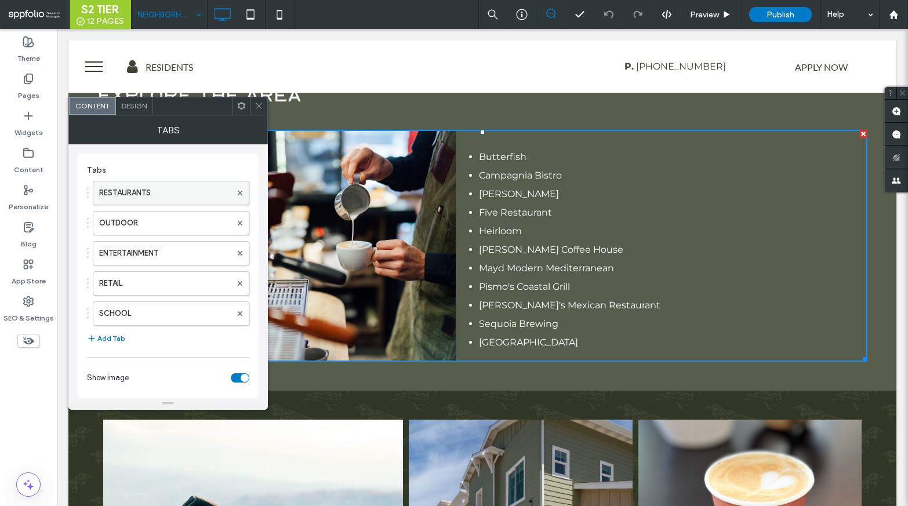
click at [177, 198] on label "RESTAURANTS" at bounding box center [165, 193] width 132 height 23
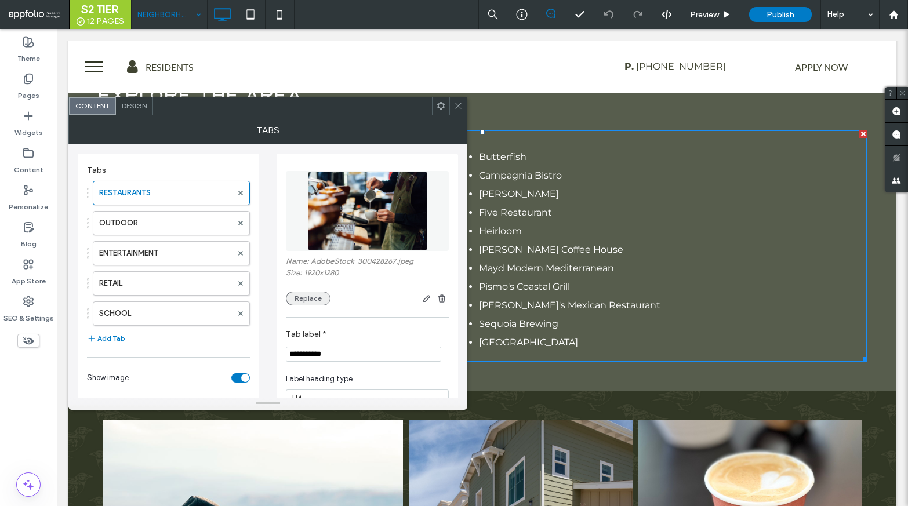
click at [300, 306] on button "Replace" at bounding box center [308, 299] width 45 height 14
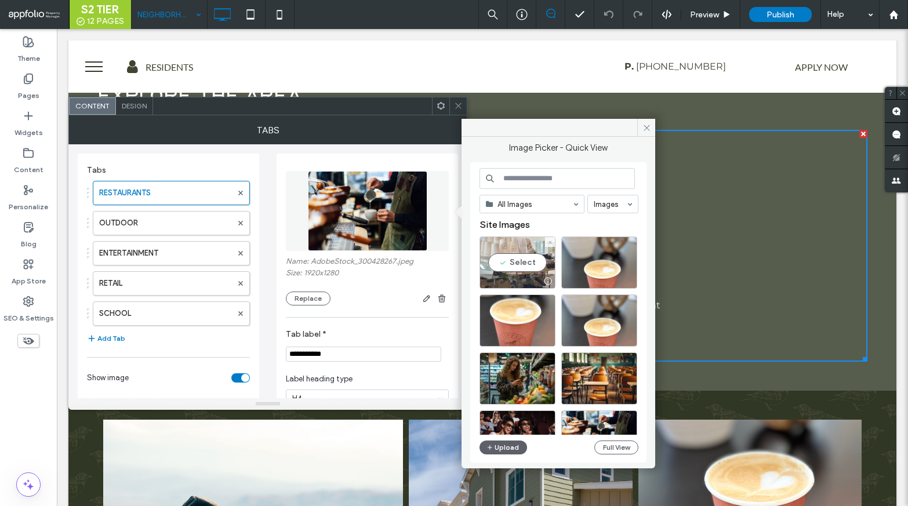
click at [523, 270] on div "Select" at bounding box center [518, 263] width 76 height 52
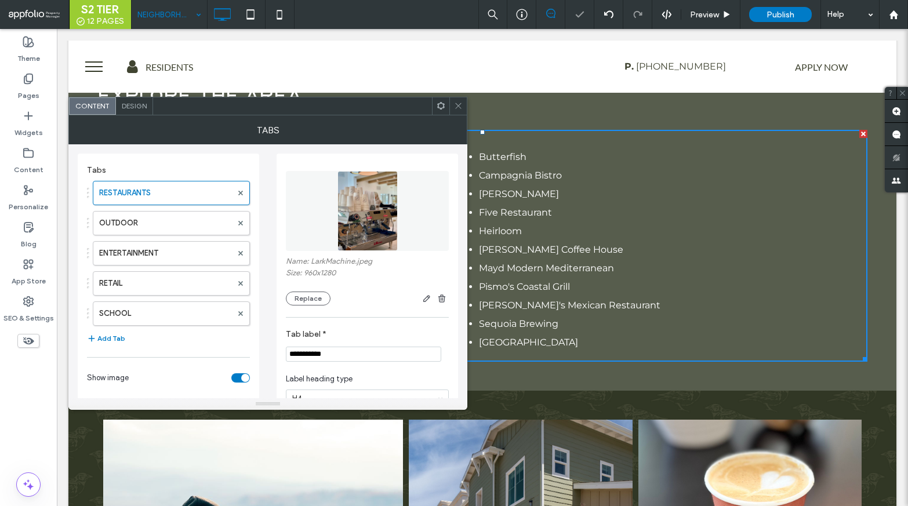
click at [456, 106] on icon at bounding box center [458, 105] width 9 height 9
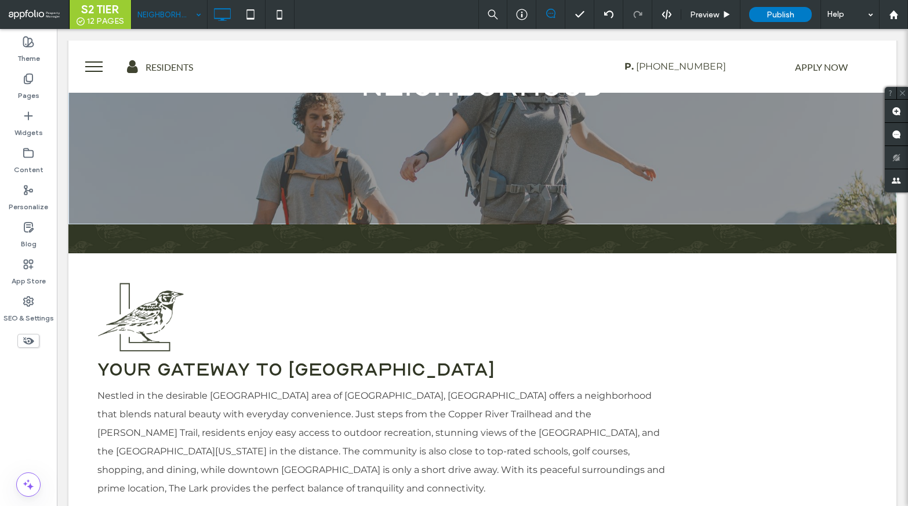
scroll to position [153, 0]
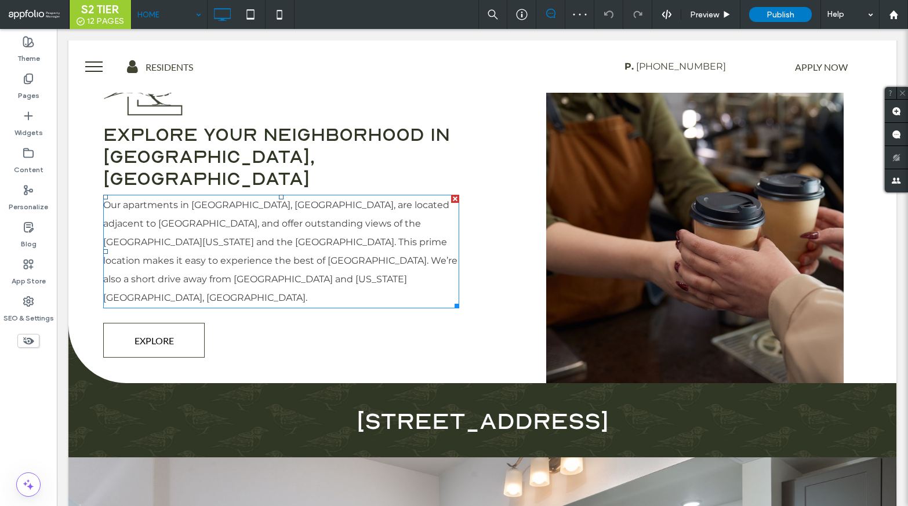
scroll to position [2614, 0]
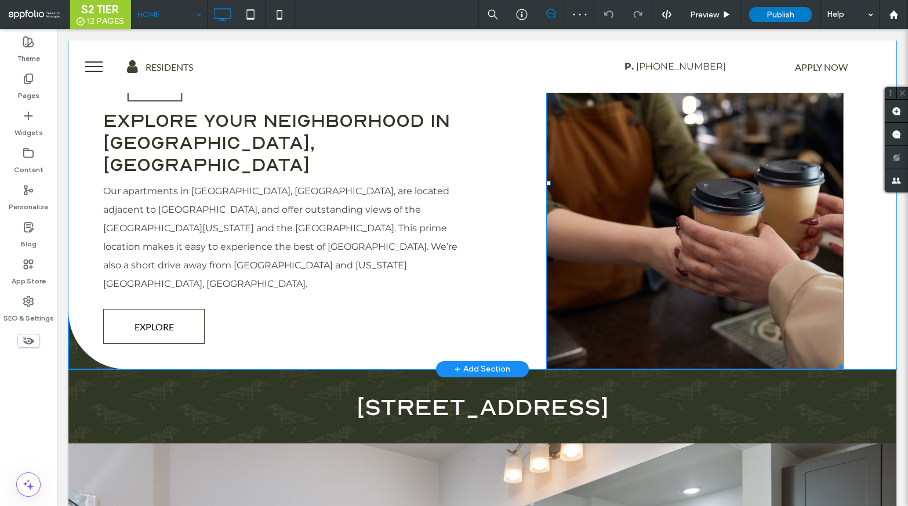
click at [638, 198] on img at bounding box center [695, 184] width 298 height 372
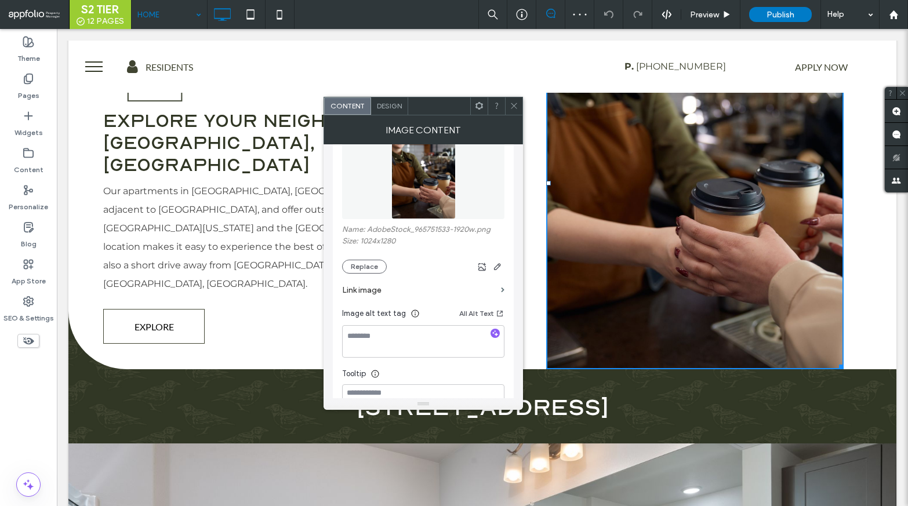
scroll to position [151, 0]
click at [387, 267] on div at bounding box center [446, 265] width 118 height 14
click at [378, 264] on button "Replace" at bounding box center [364, 265] width 45 height 14
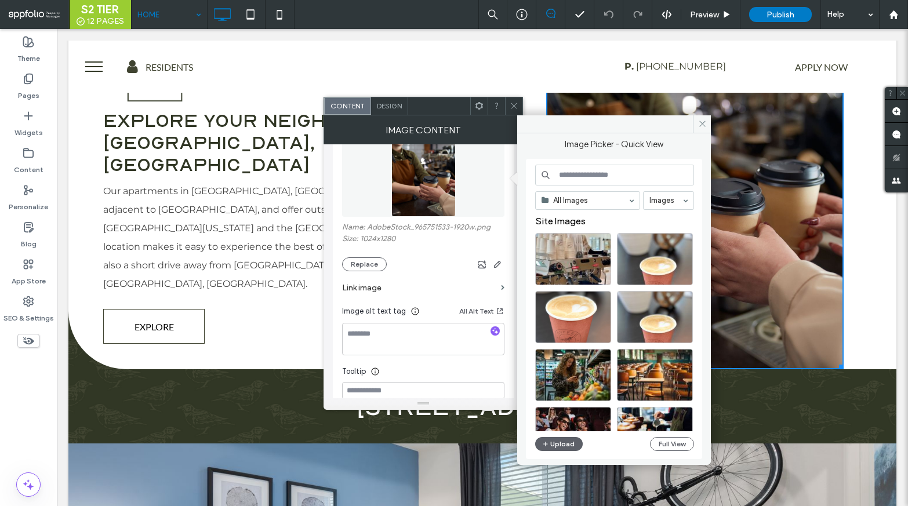
click at [510, 100] on span at bounding box center [514, 105] width 9 height 17
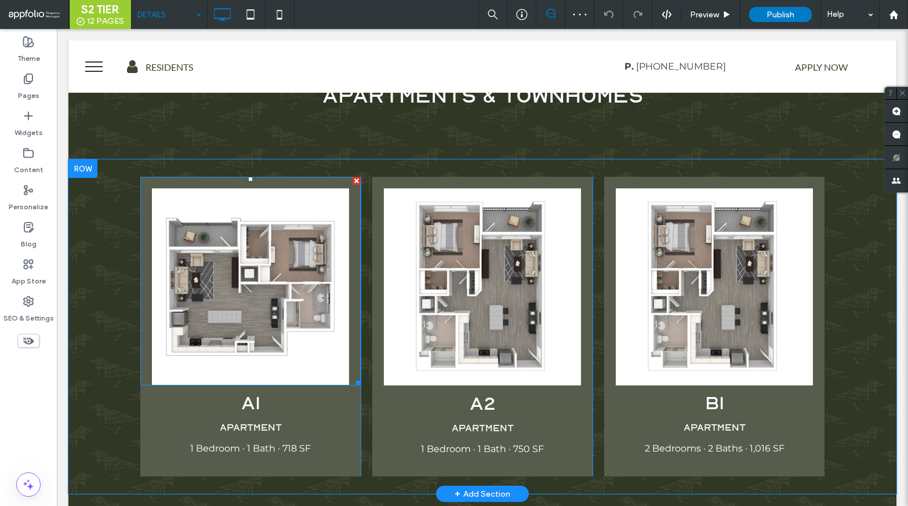
scroll to position [1840, 0]
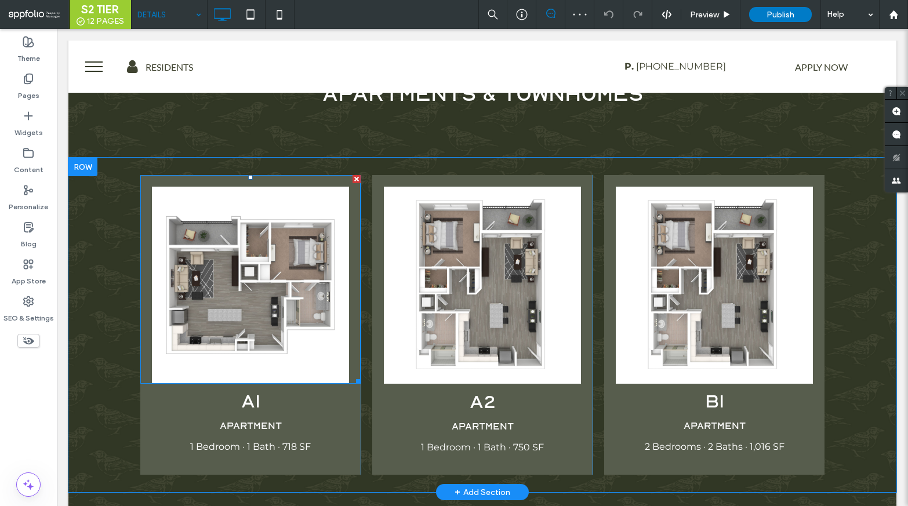
click at [277, 331] on img at bounding box center [250, 285] width 197 height 197
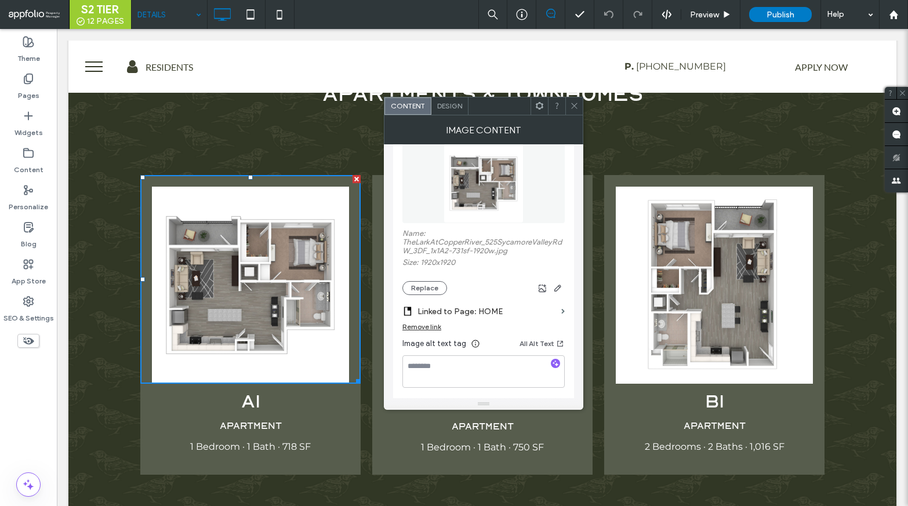
scroll to position [151, 0]
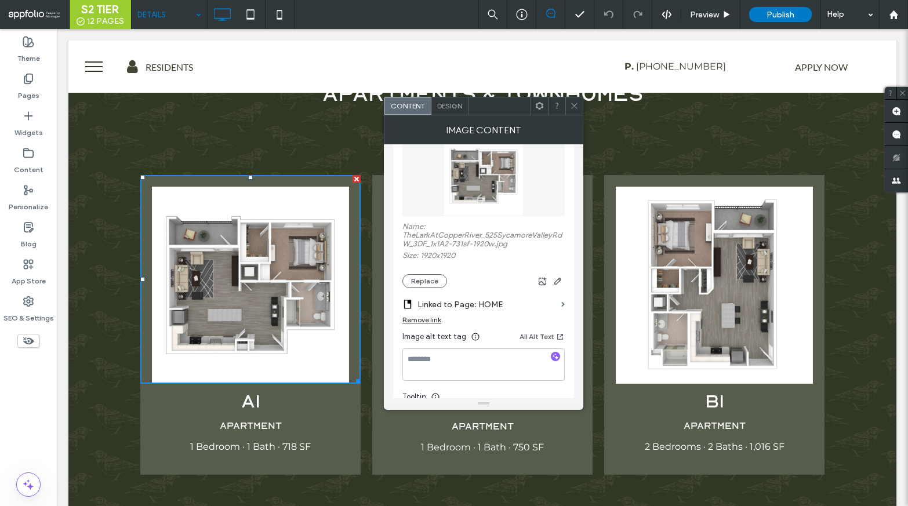
click at [433, 291] on section "Linked to Page: HOME" at bounding box center [483, 301] width 162 height 27
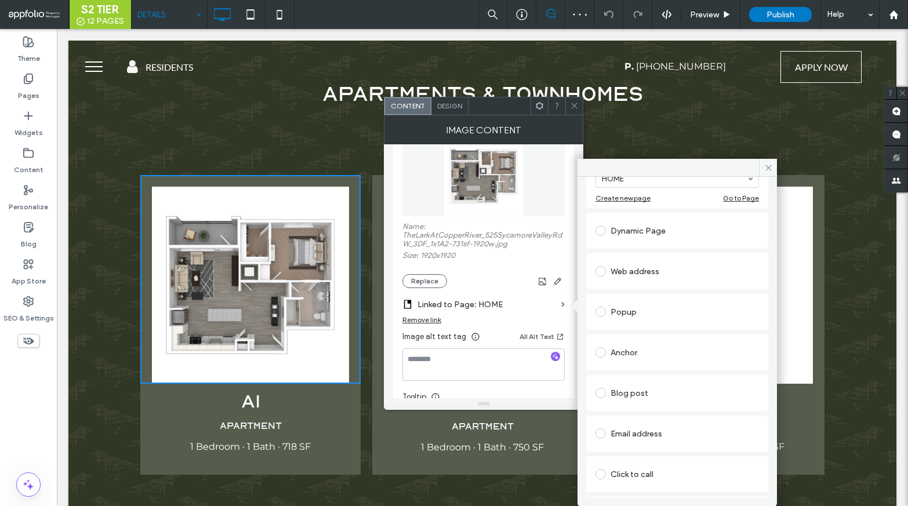
scroll to position [156, 0]
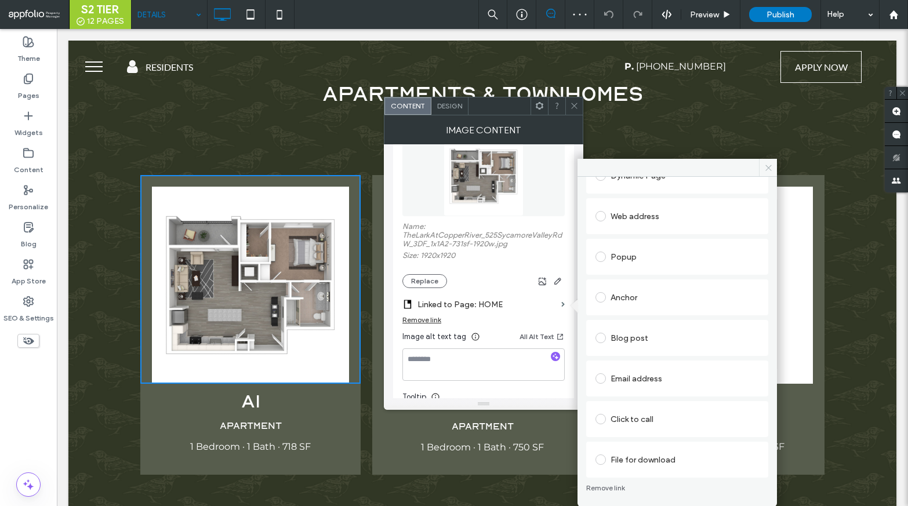
click at [764, 170] on icon at bounding box center [768, 168] width 9 height 9
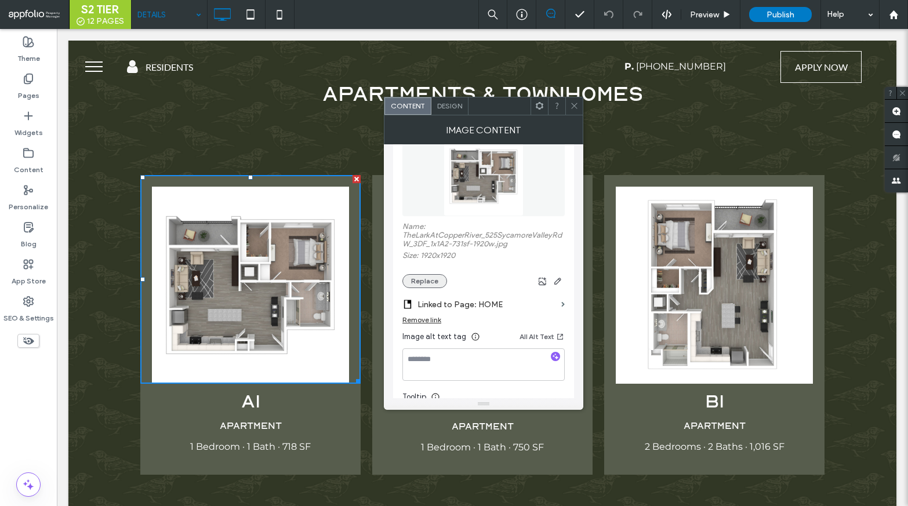
click at [422, 288] on button "Replace" at bounding box center [424, 281] width 45 height 14
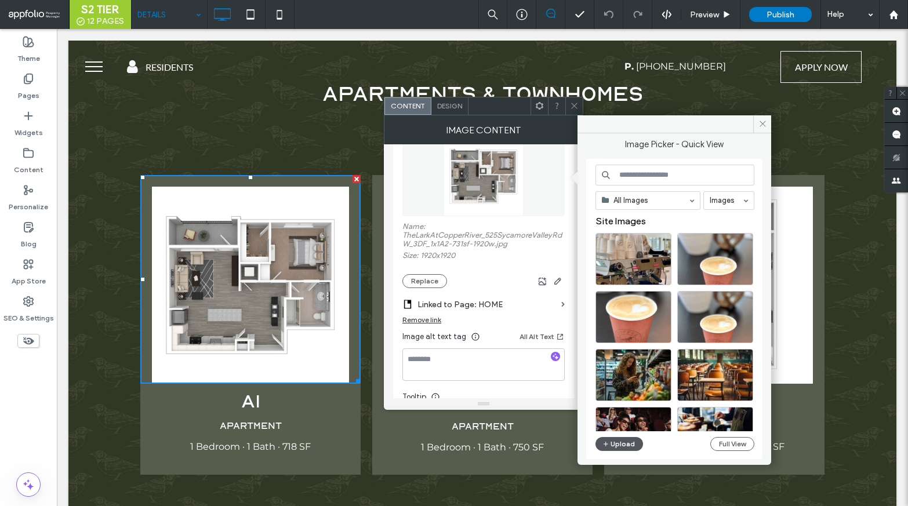
click at [619, 440] on button "Upload" at bounding box center [620, 444] width 48 height 14
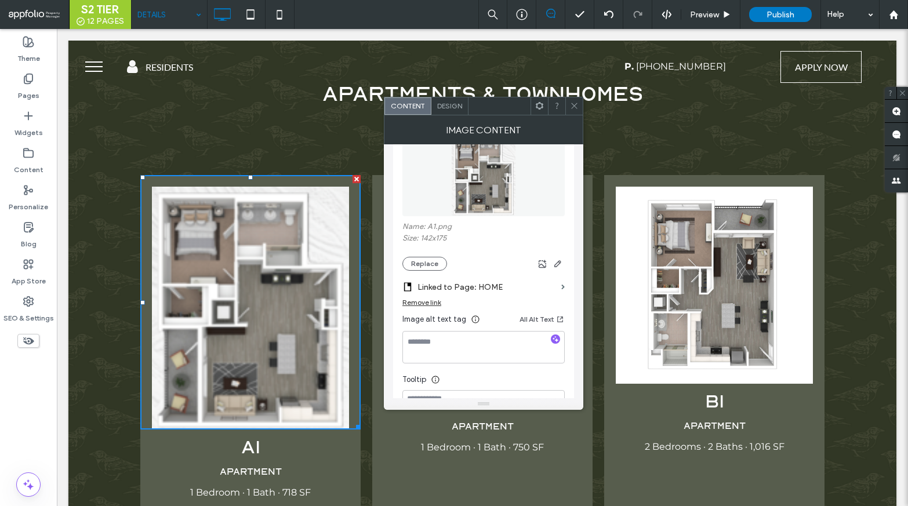
click at [573, 108] on icon at bounding box center [574, 105] width 9 height 9
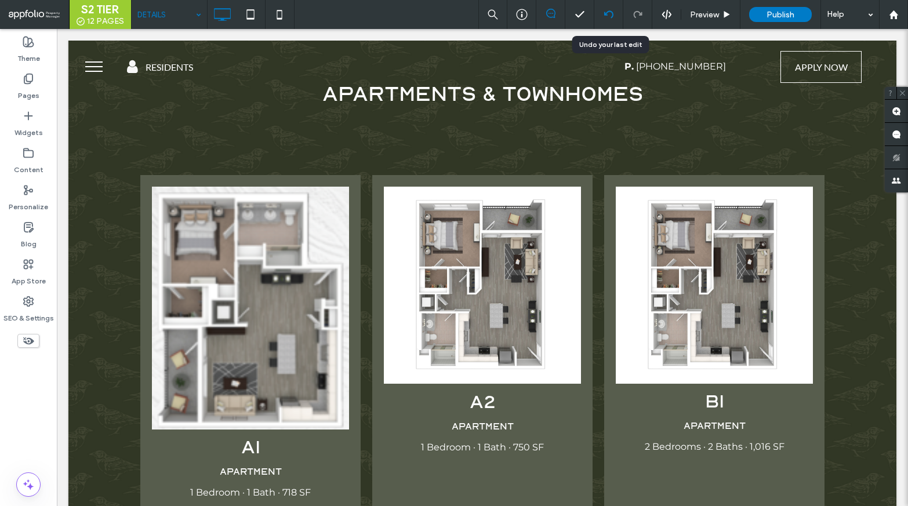
click at [607, 17] on icon at bounding box center [608, 14] width 9 height 9
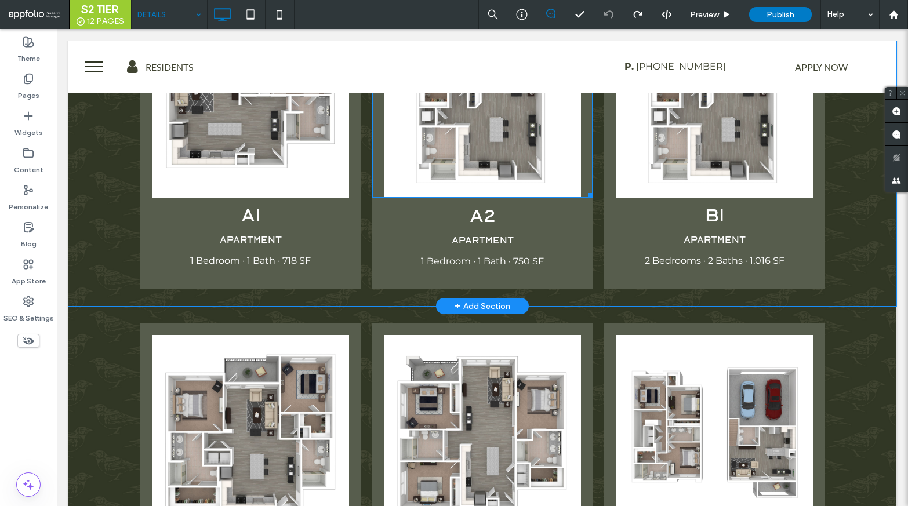
scroll to position [2062, 0]
